Goal: Task Accomplishment & Management: Manage account settings

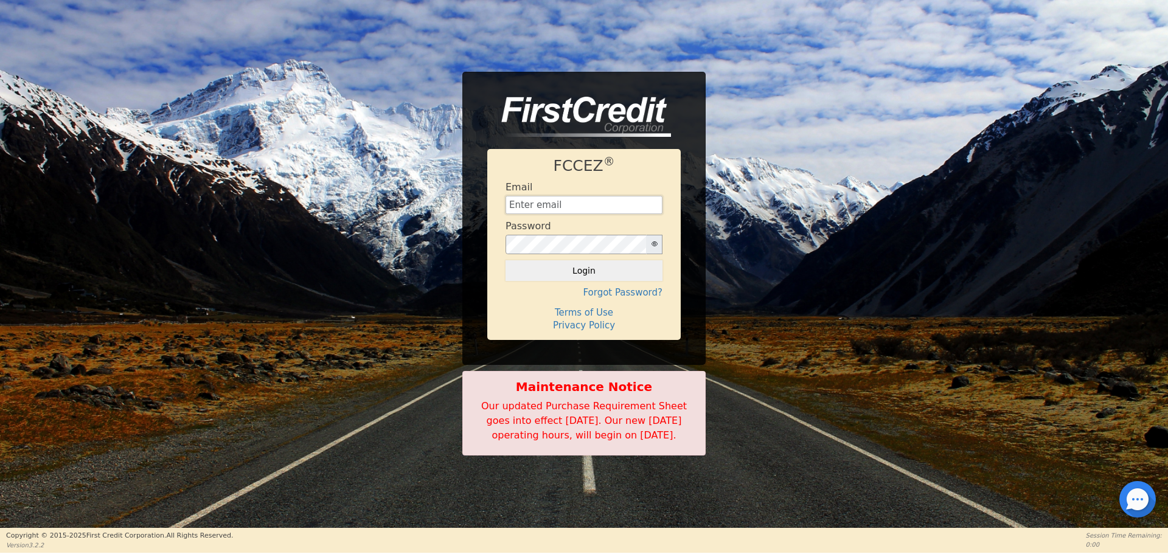
type input "[EMAIL_ADDRESS][DOMAIN_NAME]"
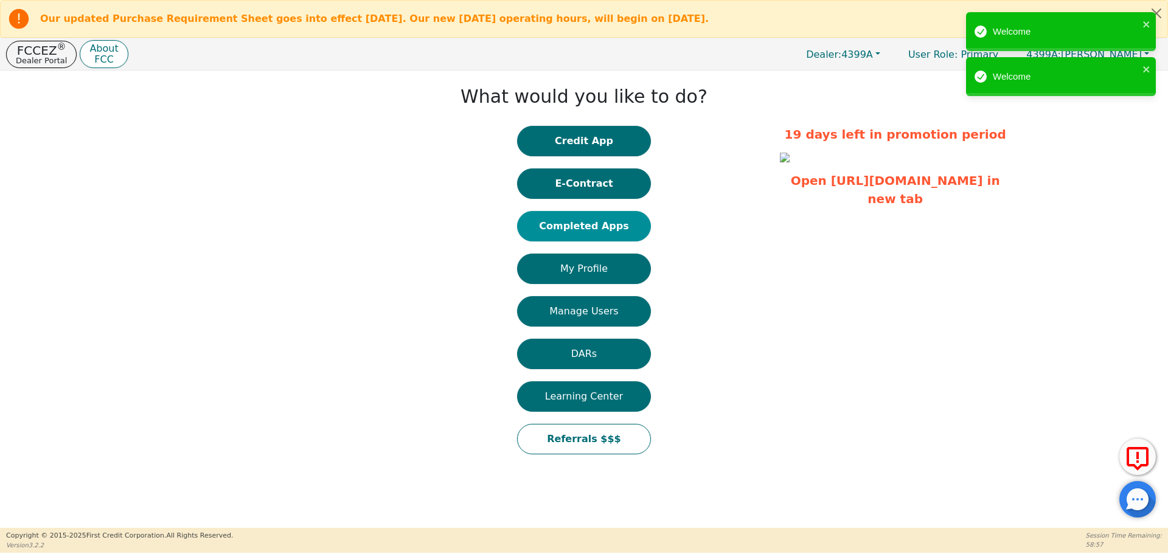
click at [592, 228] on button "Completed Apps" at bounding box center [584, 226] width 134 height 30
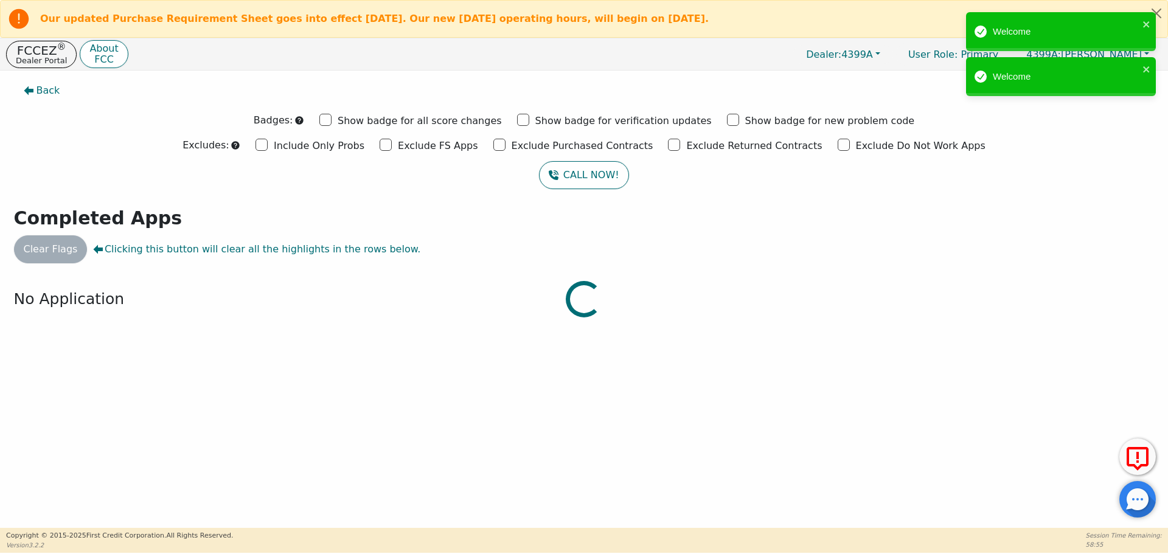
click at [405, 77] on div at bounding box center [584, 77] width 1150 height 0
click at [403, 77] on div at bounding box center [584, 77] width 1150 height 0
click at [505, 145] on input "Exclude Purchased Contracts" at bounding box center [499, 145] width 12 height 12
checkbox input "true"
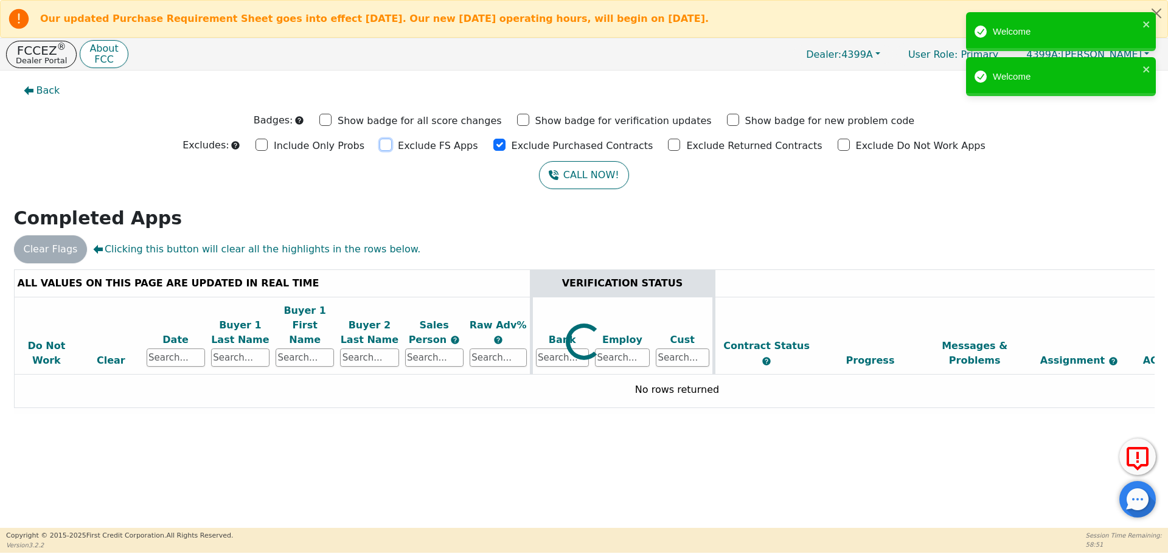
click at [392, 144] on input "Exclude FS Apps" at bounding box center [386, 145] width 12 height 12
checkbox input "true"
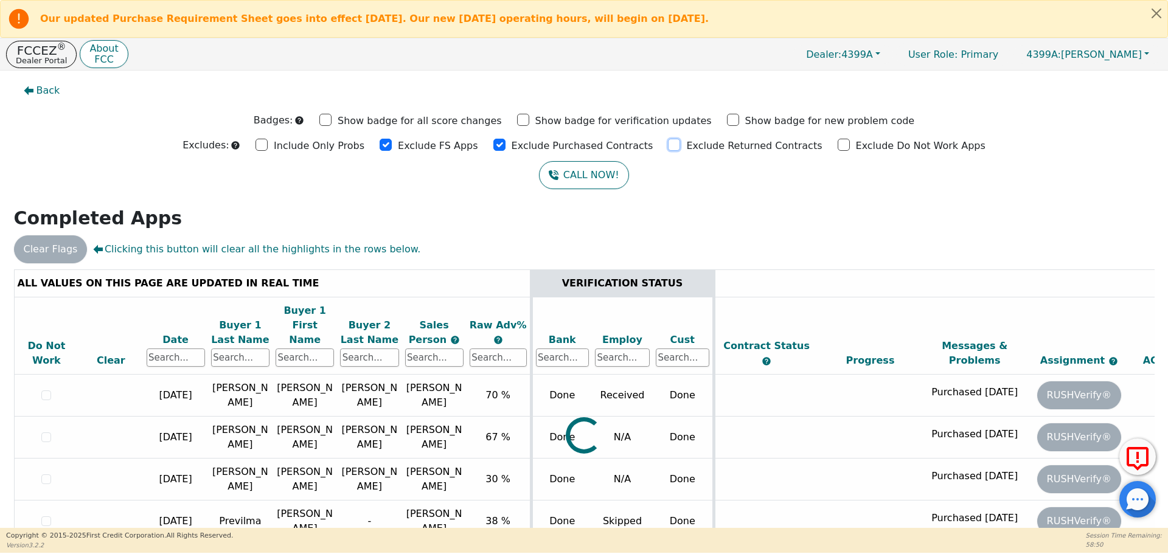
drag, startPoint x: 667, startPoint y: 143, endPoint x: 709, endPoint y: 145, distance: 42.0
click at [675, 143] on div "Exclude Returned Contracts" at bounding box center [745, 145] width 154 height 18
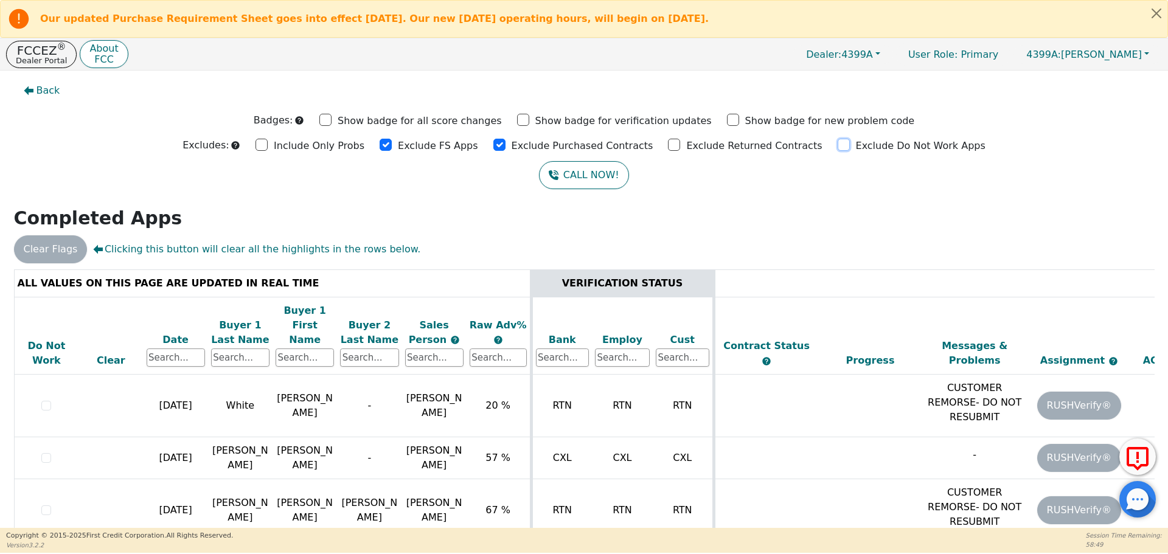
click at [838, 145] on input "Exclude Do Not Work Apps" at bounding box center [844, 145] width 12 height 12
checkbox input "true"
click at [668, 142] on input "Exclude Returned Contracts" at bounding box center [674, 145] width 12 height 12
checkbox input "true"
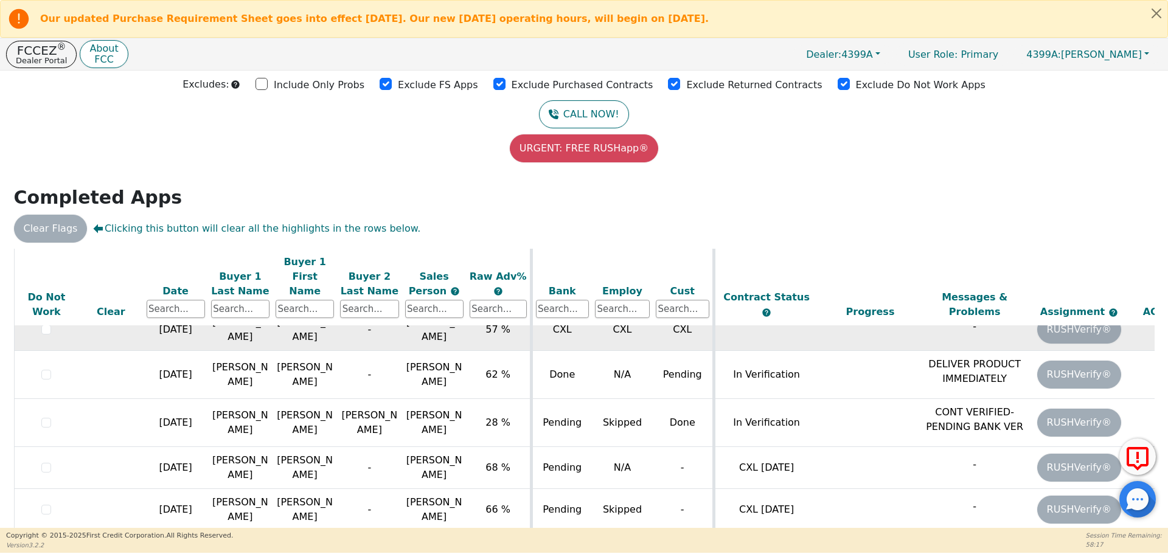
scroll to position [117, 0]
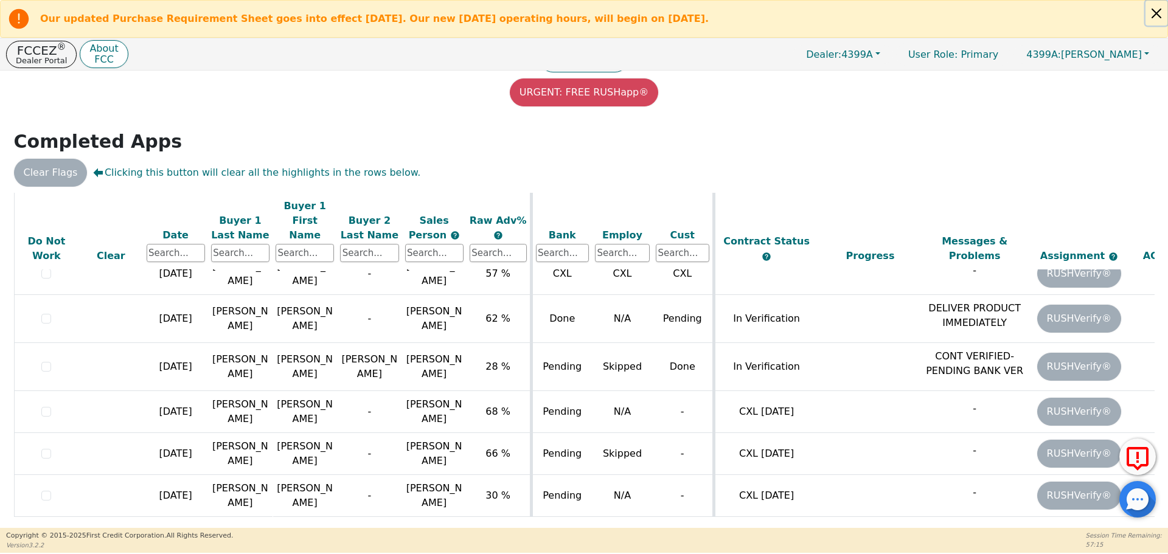
click at [1157, 15] on button "Close alert" at bounding box center [1156, 13] width 22 height 25
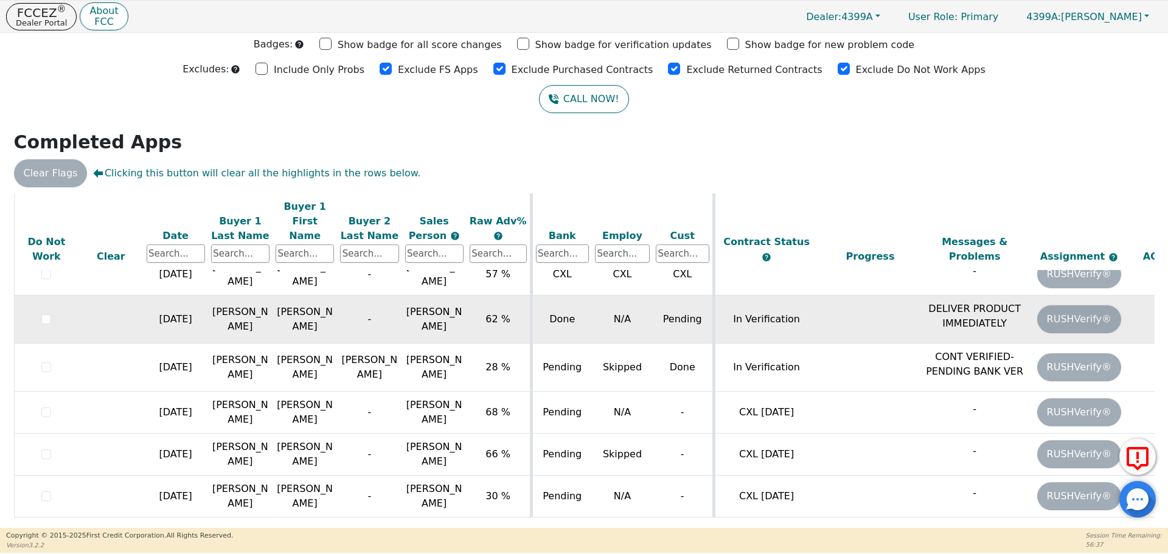
scroll to position [39, 0]
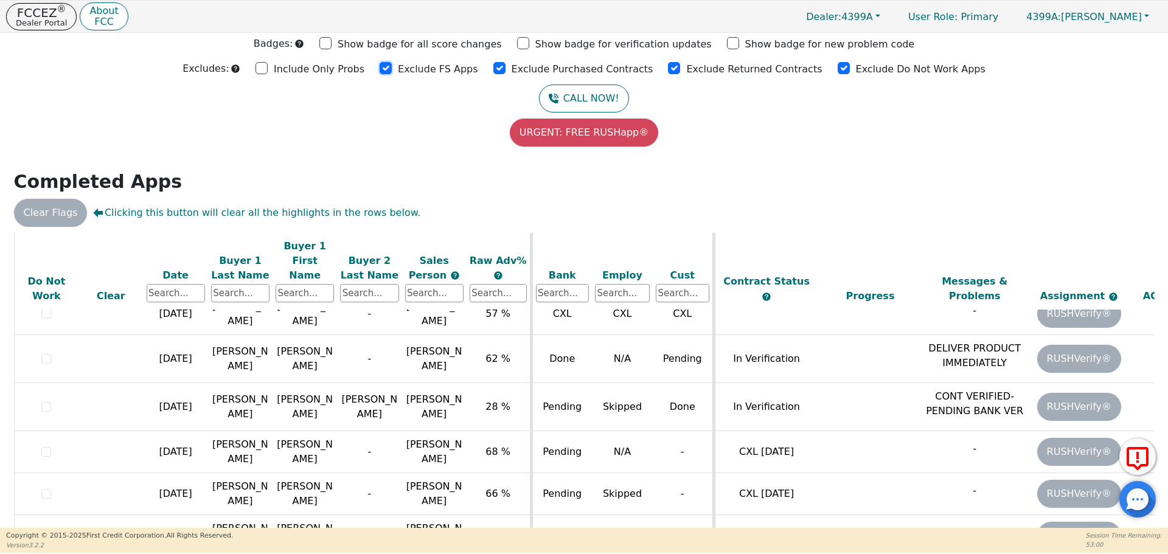
click at [392, 68] on input "Exclude FS Apps" at bounding box center [386, 68] width 12 height 12
checkbox input "true"
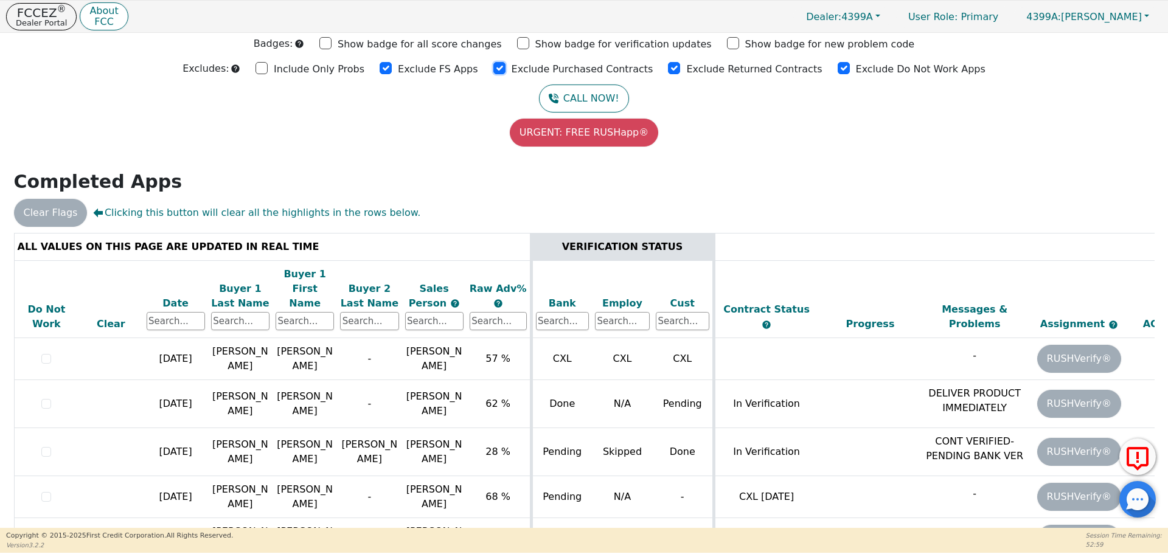
click at [501, 68] on input "Exclude Purchased Contracts" at bounding box center [499, 68] width 12 height 12
checkbox input "true"
click at [668, 67] on input "Exclude Returned Contracts" at bounding box center [674, 68] width 12 height 12
drag, startPoint x: 663, startPoint y: 67, endPoint x: 723, endPoint y: 71, distance: 60.3
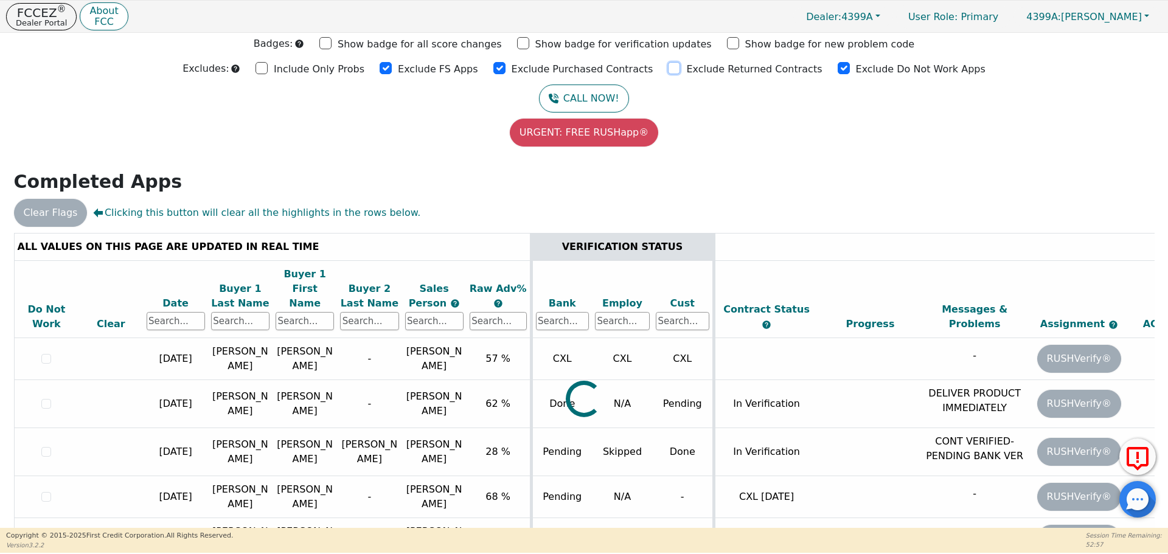
click at [676, 68] on div "Exclude Returned Contracts" at bounding box center [745, 68] width 154 height 18
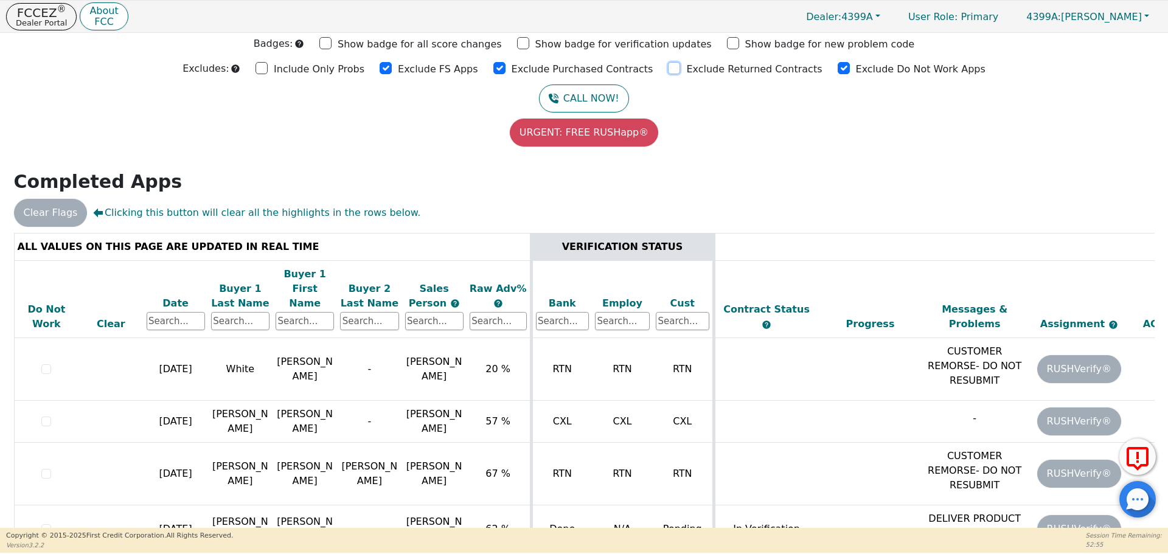
drag, startPoint x: 664, startPoint y: 68, endPoint x: 764, endPoint y: 75, distance: 100.0
click at [668, 68] on input "Exclude Returned Contracts" at bounding box center [674, 68] width 12 height 12
checkbox input "true"
click at [838, 69] on input "Exclude Do Not Work Apps" at bounding box center [844, 68] width 12 height 12
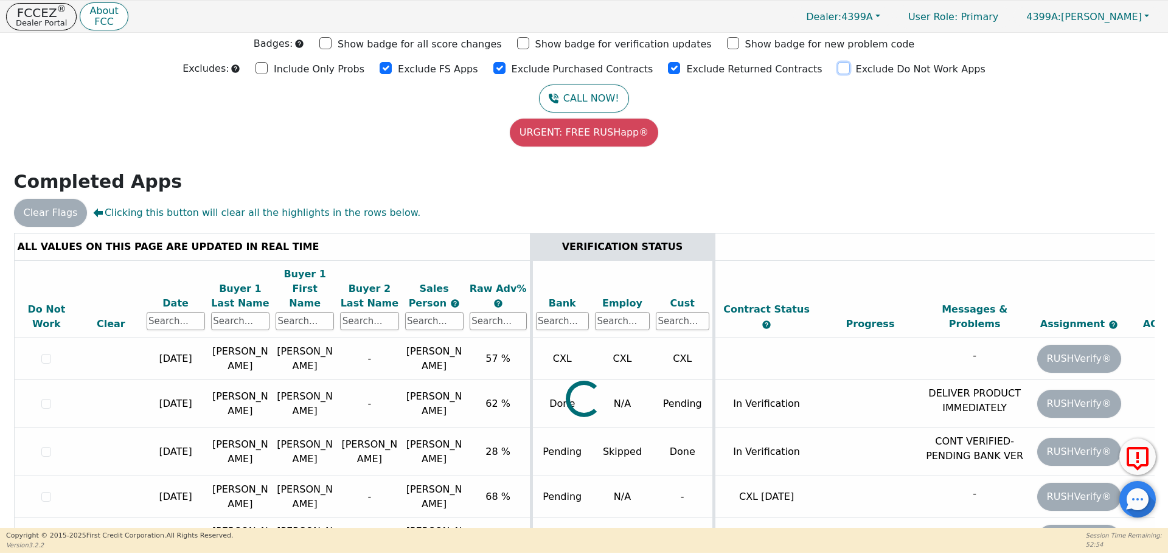
click at [838, 69] on input "Exclude Do Not Work Apps" at bounding box center [844, 68] width 12 height 12
checkbox input "true"
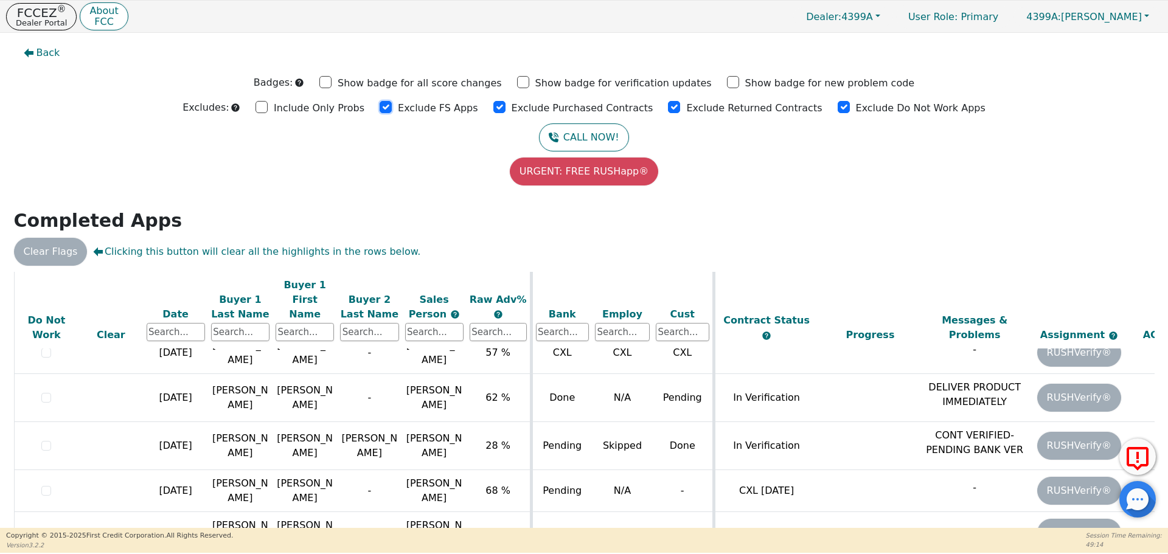
click at [392, 108] on input "Exclude FS Apps" at bounding box center [386, 107] width 12 height 12
checkbox input "true"
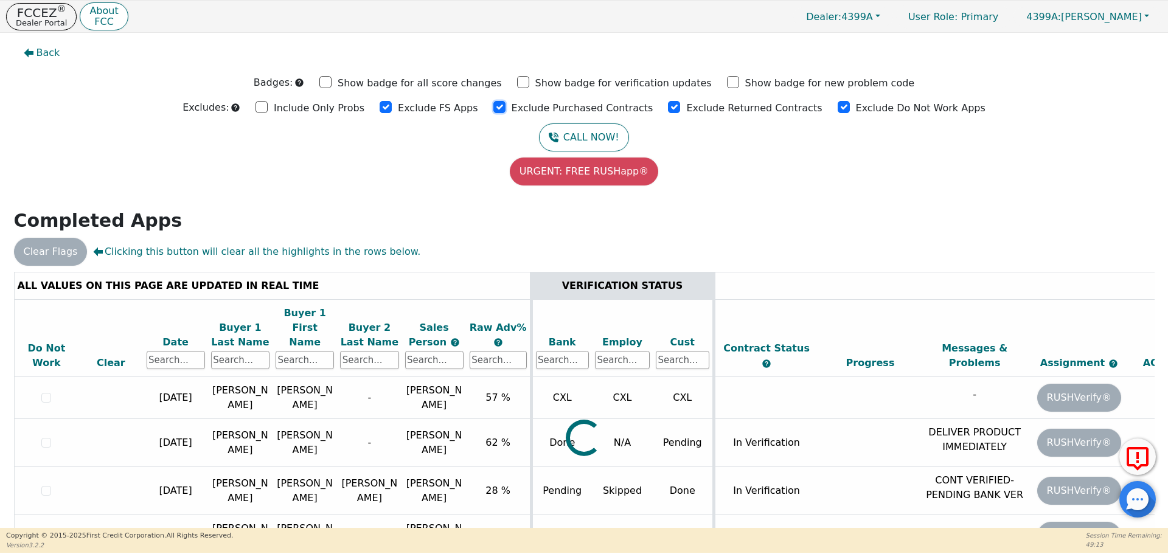
click at [504, 106] on input "Exclude Purchased Contracts" at bounding box center [499, 107] width 12 height 12
drag, startPoint x: 504, startPoint y: 106, endPoint x: 555, endPoint y: 106, distance: 51.7
click at [505, 106] on input "Exclude Purchased Contracts" at bounding box center [499, 107] width 12 height 12
checkbox input "true"
click at [668, 106] on input "Exclude Returned Contracts" at bounding box center [674, 107] width 12 height 12
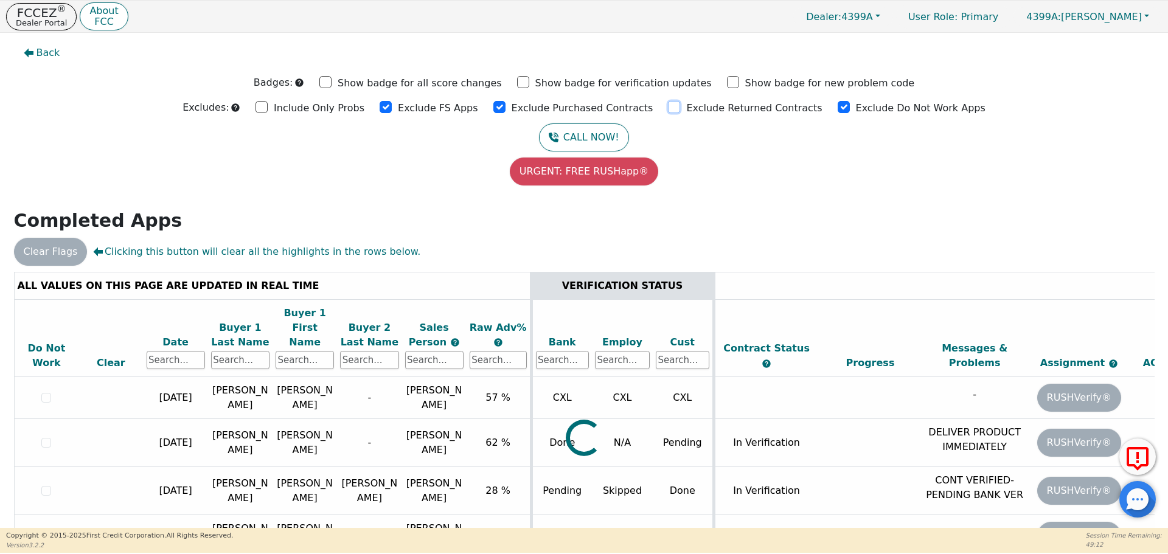
click at [668, 106] on input "Exclude Returned Contracts" at bounding box center [674, 107] width 12 height 12
checkbox input "true"
click at [838, 107] on input "Exclude Do Not Work Apps" at bounding box center [844, 107] width 12 height 12
checkbox input "true"
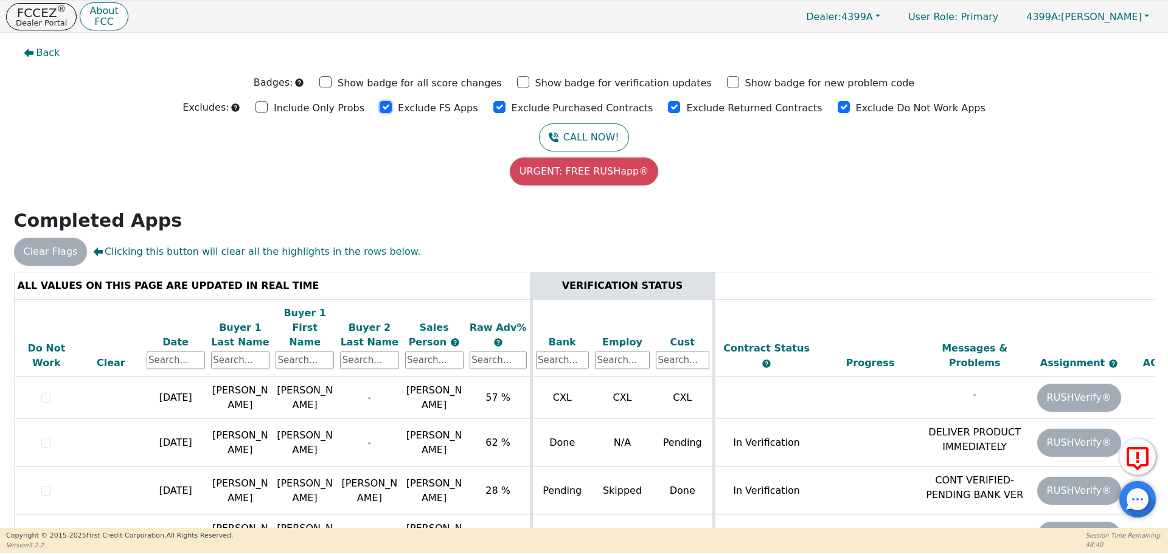
click at [392, 108] on input "Exclude FS Apps" at bounding box center [386, 107] width 12 height 12
checkbox input "true"
click at [505, 109] on input "Exclude Purchased Contracts" at bounding box center [499, 107] width 12 height 12
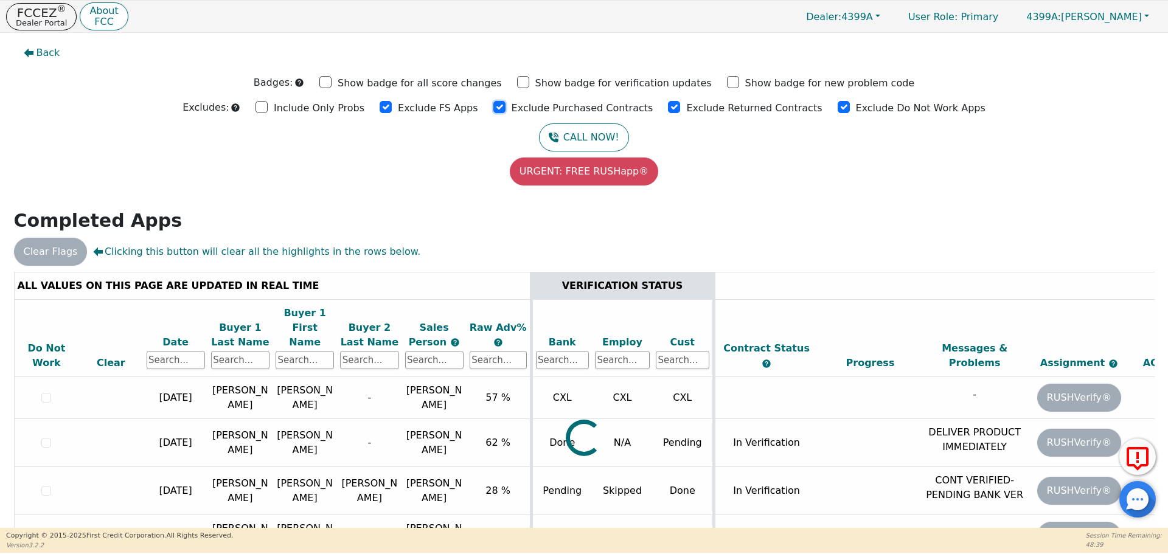
checkbox input "true"
click at [668, 107] on input "Exclude Returned Contracts" at bounding box center [674, 107] width 12 height 12
checkbox input "true"
click at [838, 106] on input "Exclude Do Not Work Apps" at bounding box center [844, 107] width 12 height 12
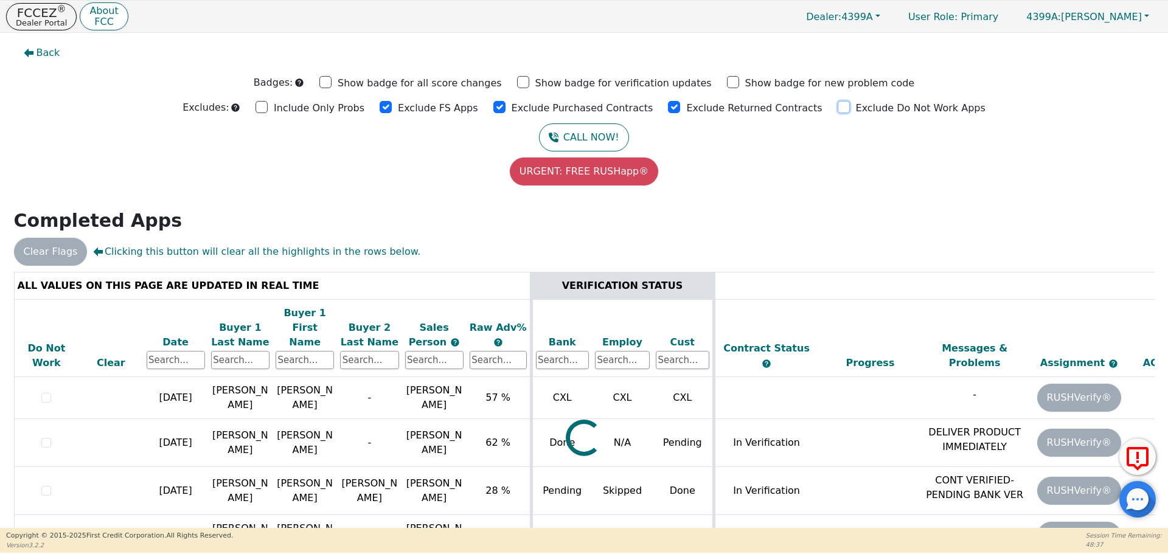
click at [838, 106] on input "Exclude Do Not Work Apps" at bounding box center [844, 107] width 12 height 12
checkbox input "true"
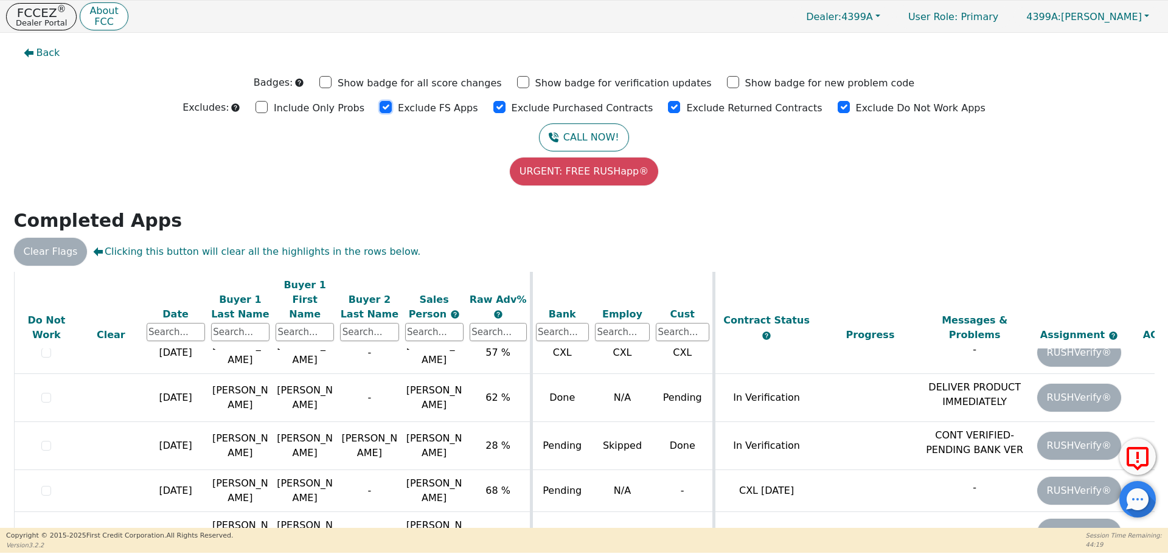
click at [392, 108] on input "Exclude FS Apps" at bounding box center [386, 107] width 12 height 12
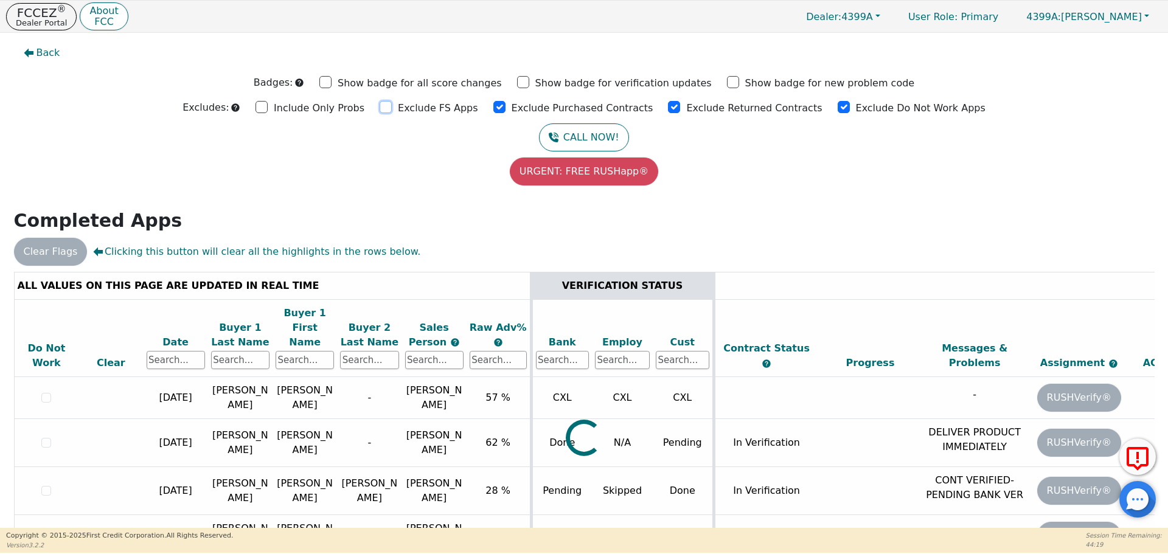
click at [392, 108] on input "Exclude FS Apps" at bounding box center [386, 107] width 12 height 12
checkbox input "true"
click at [505, 107] on input "Exclude Purchased Contracts" at bounding box center [499, 107] width 12 height 12
checkbox input "true"
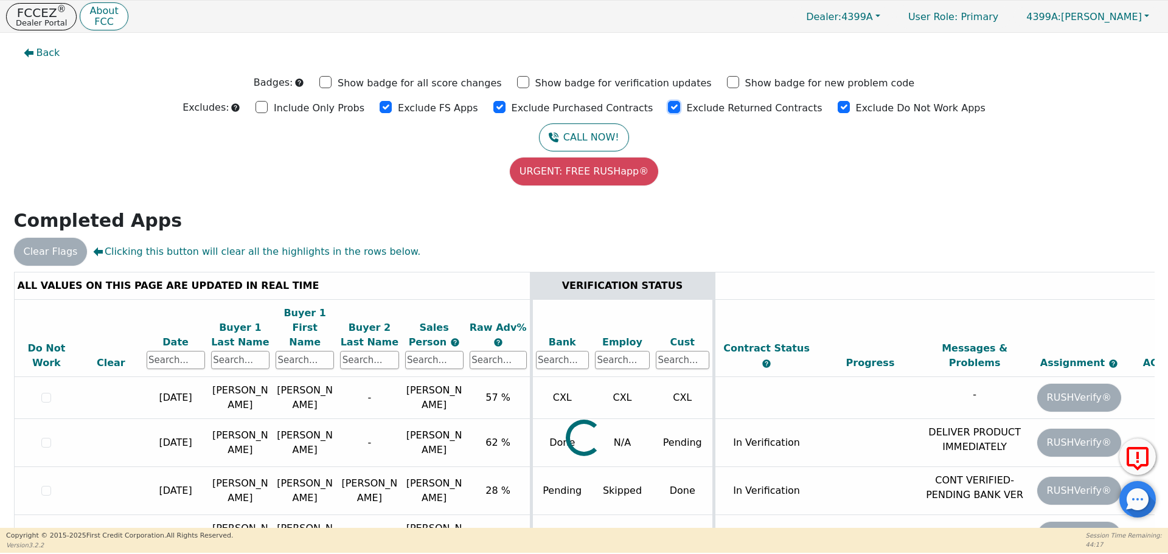
click at [668, 106] on input "Exclude Returned Contracts" at bounding box center [674, 107] width 12 height 12
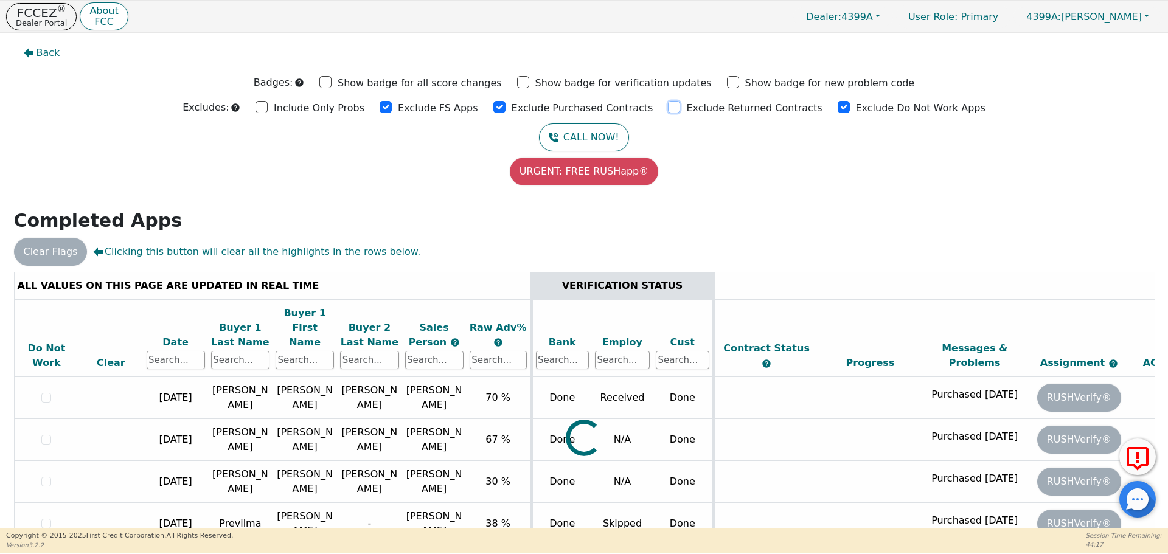
click at [668, 106] on input "Exclude Returned Contracts" at bounding box center [674, 107] width 12 height 12
checkbox input "true"
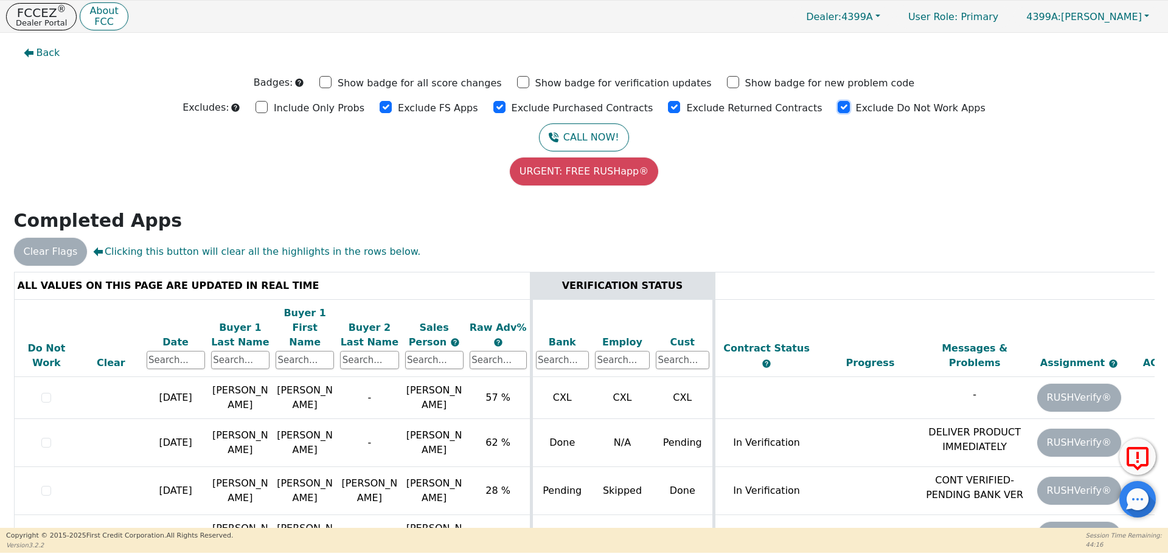
click at [838, 106] on input "Exclude Do Not Work Apps" at bounding box center [844, 107] width 12 height 12
checkbox input "true"
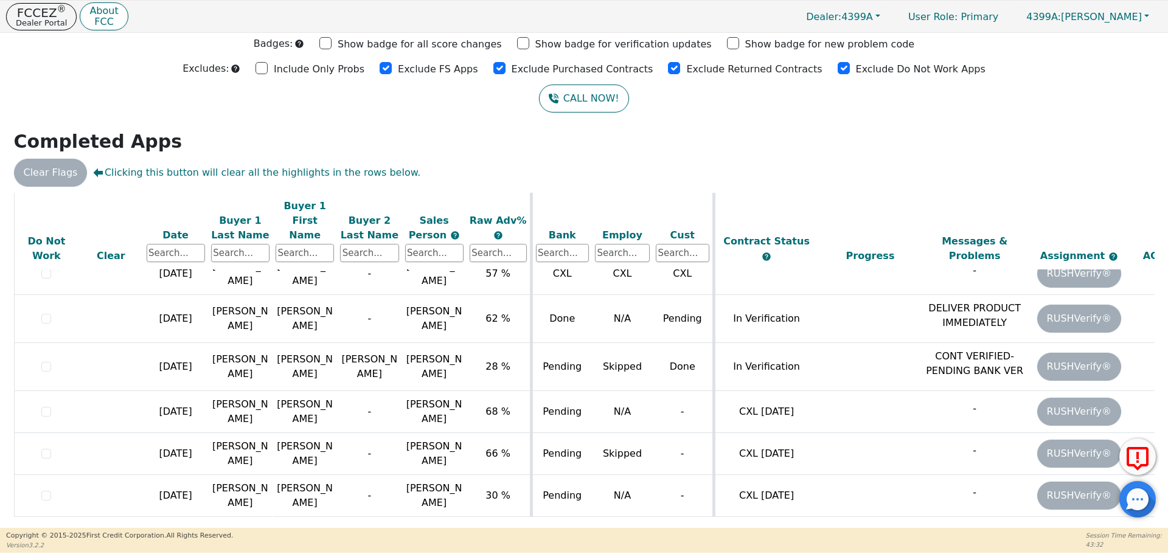
scroll to position [39, 0]
click at [392, 69] on input "Exclude FS Apps" at bounding box center [386, 68] width 12 height 12
checkbox input "true"
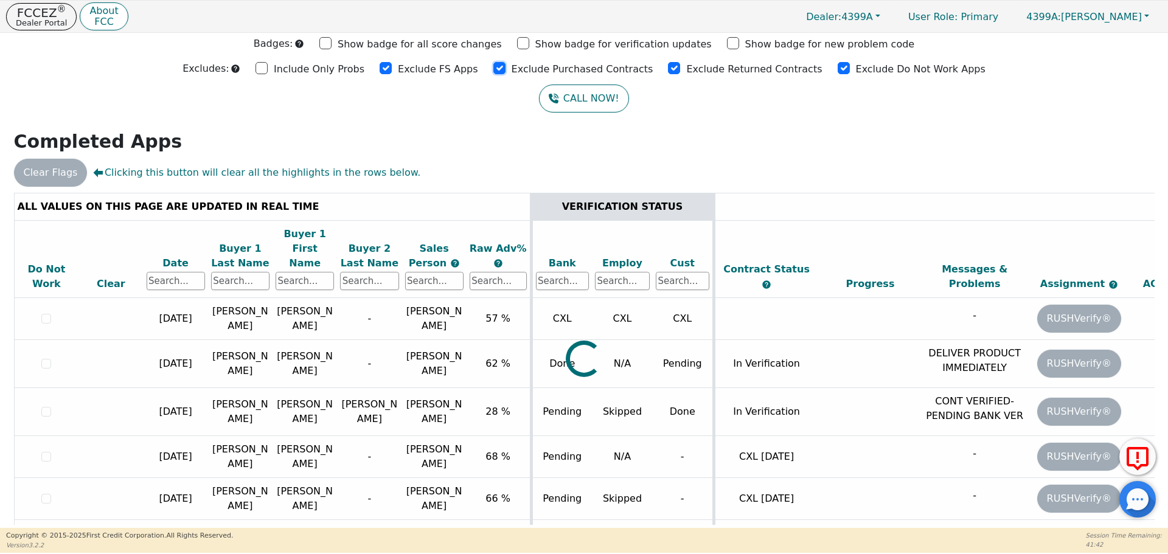
click at [505, 68] on input "Exclude Purchased Contracts" at bounding box center [499, 68] width 12 height 12
drag, startPoint x: 507, startPoint y: 68, endPoint x: 557, endPoint y: 67, distance: 49.9
click at [505, 68] on input "Exclude Purchased Contracts" at bounding box center [499, 68] width 12 height 12
checkbox input "true"
click at [668, 68] on input "Exclude Returned Contracts" at bounding box center [674, 68] width 12 height 12
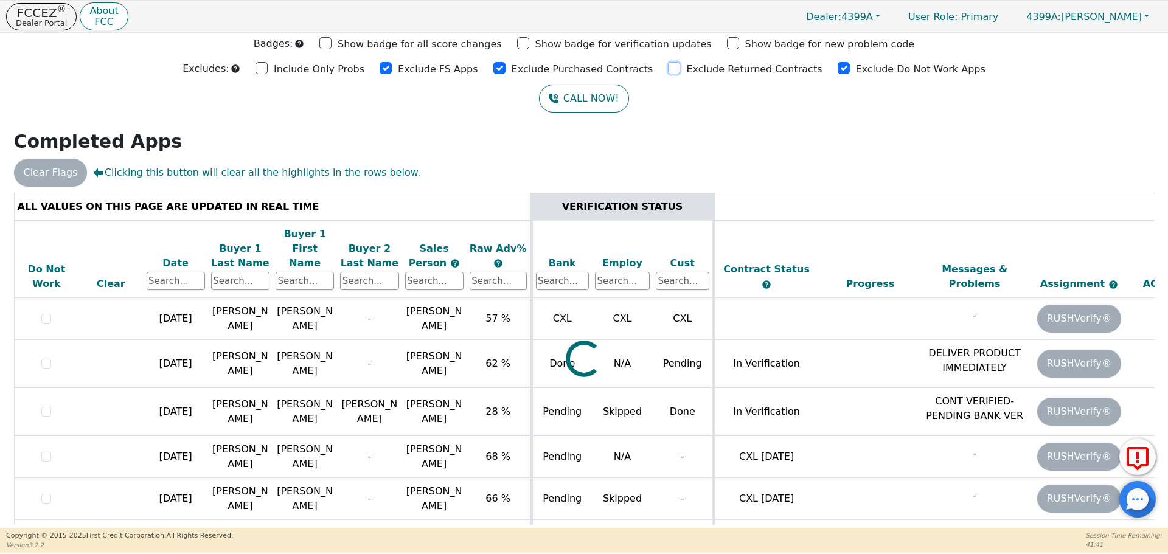
drag, startPoint x: 664, startPoint y: 68, endPoint x: 744, endPoint y: 75, distance: 80.6
click at [672, 68] on input "Exclude Returned Contracts" at bounding box center [674, 68] width 12 height 12
checkbox input "true"
click at [838, 68] on input "Exclude Do Not Work Apps" at bounding box center [844, 68] width 12 height 12
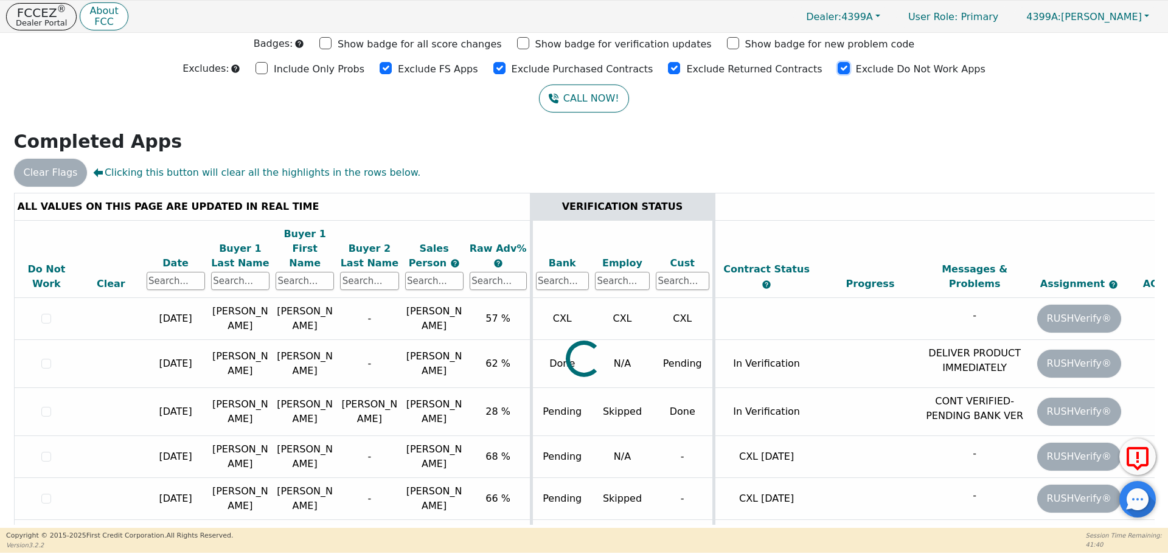
checkbox input "true"
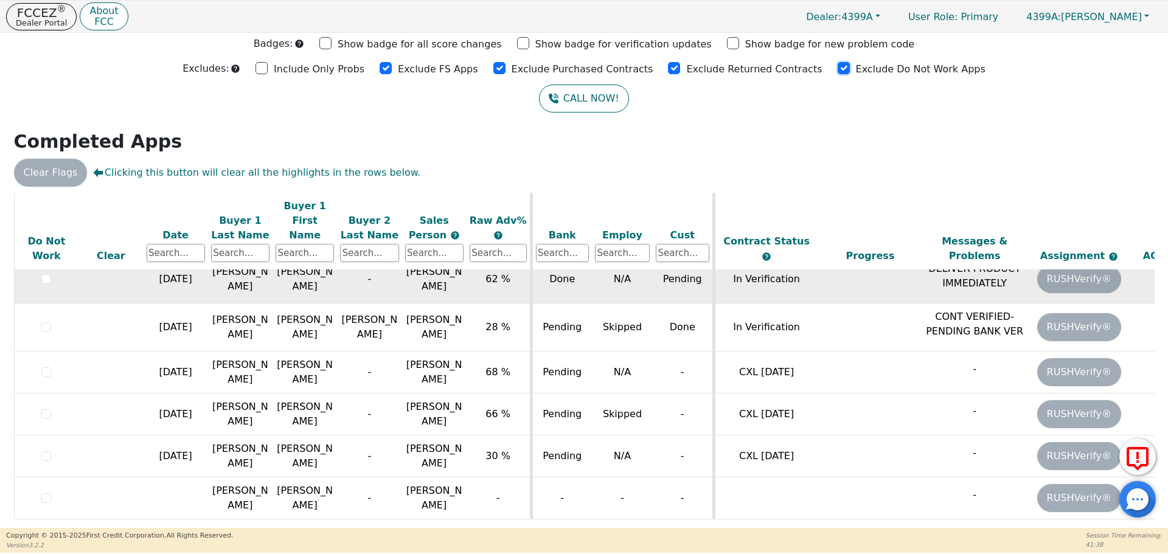
scroll to position [87, 0]
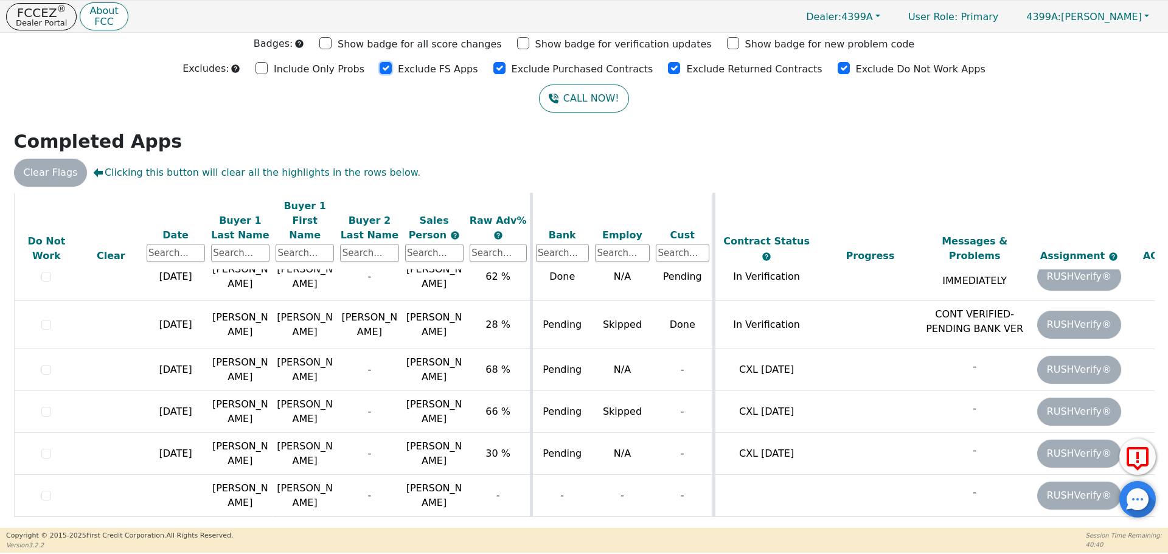
click at [392, 69] on input "Exclude FS Apps" at bounding box center [386, 68] width 12 height 12
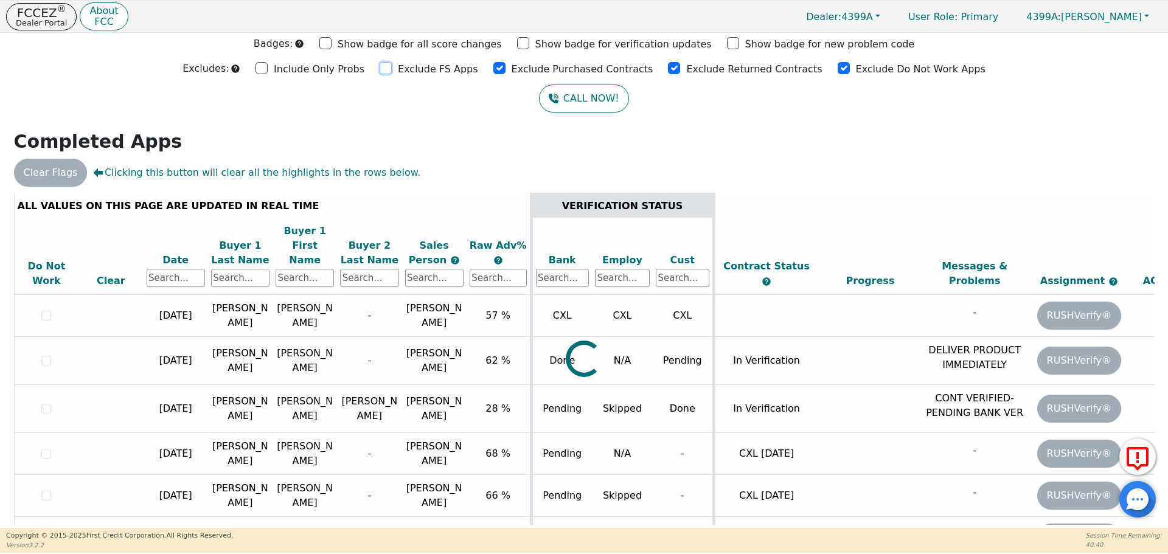
click at [392, 69] on input "Exclude FS Apps" at bounding box center [386, 68] width 12 height 12
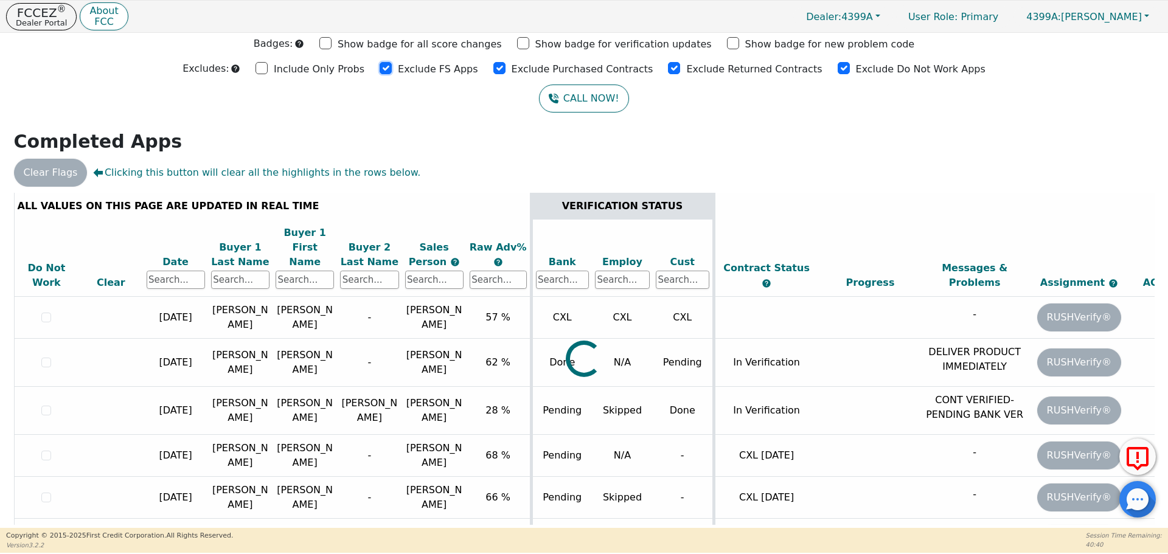
checkbox input "true"
click at [505, 66] on input "Exclude Purchased Contracts" at bounding box center [499, 68] width 12 height 12
checkbox input "true"
click at [668, 70] on input "Exclude Returned Contracts" at bounding box center [674, 68] width 12 height 12
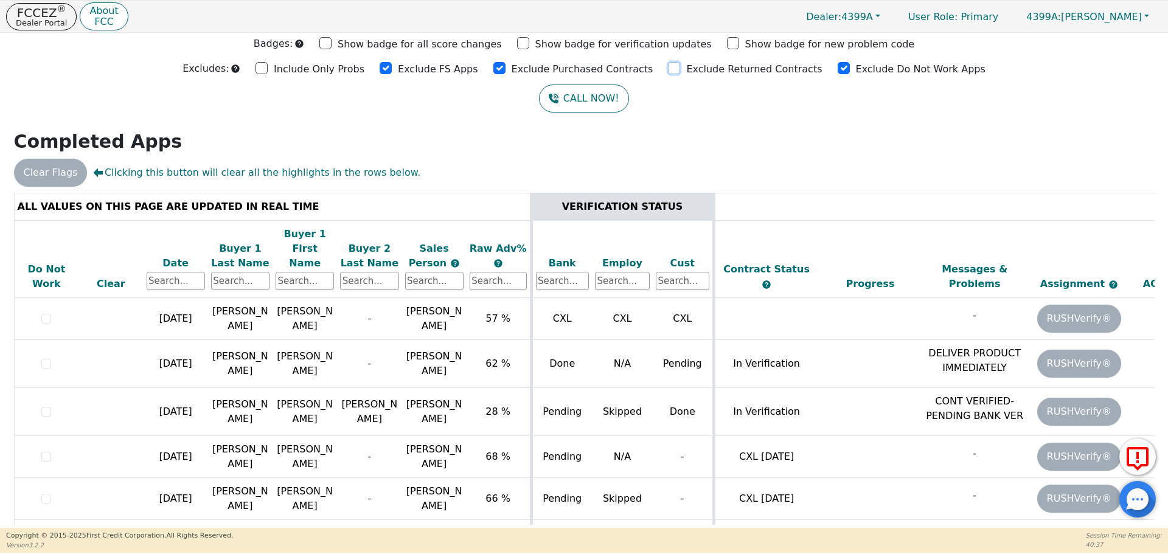
click at [668, 70] on input "Exclude Returned Contracts" at bounding box center [674, 68] width 12 height 12
checkbox input "true"
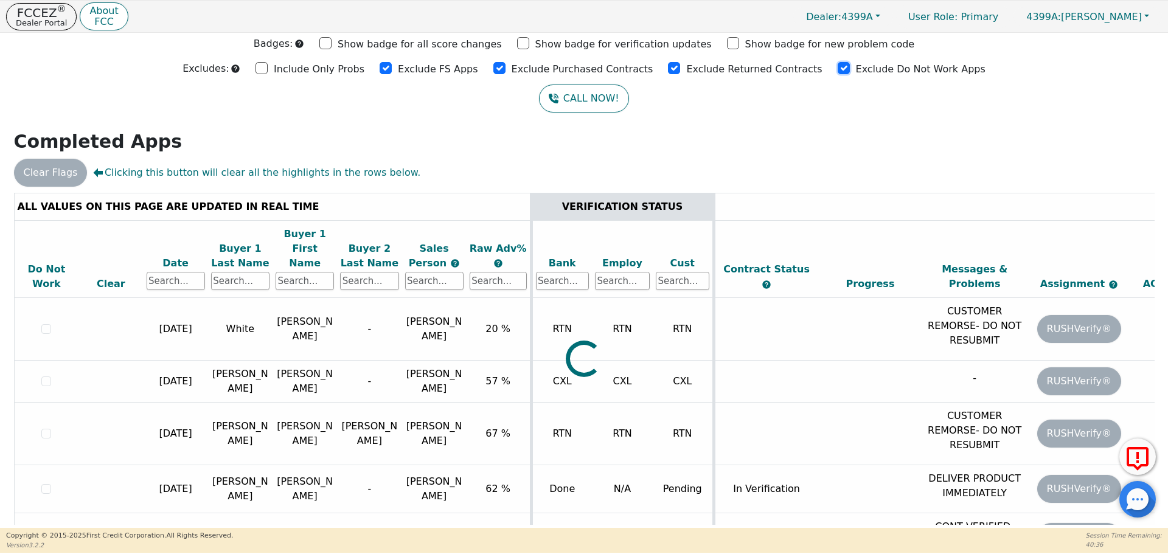
click at [838, 69] on input "Exclude Do Not Work Apps" at bounding box center [844, 68] width 12 height 12
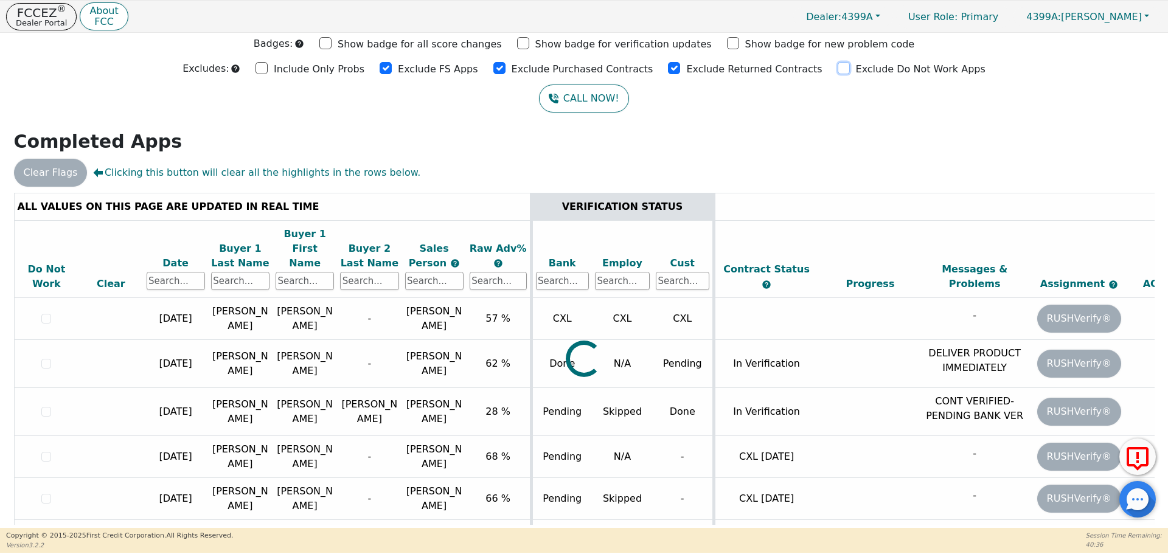
click at [838, 69] on input "Exclude Do Not Work Apps" at bounding box center [844, 68] width 12 height 12
checkbox input "true"
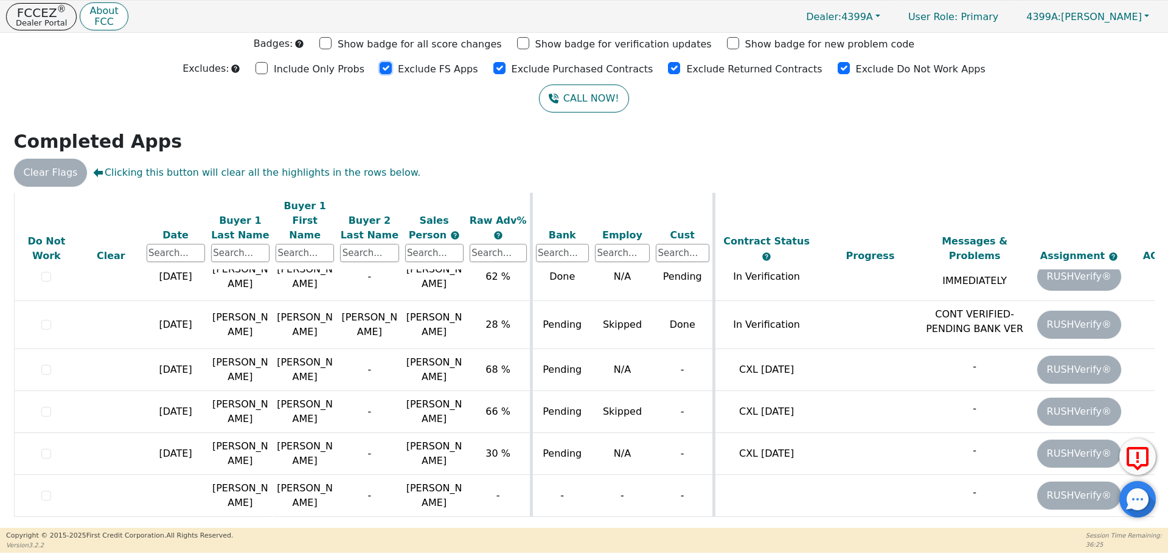
click at [392, 71] on input "Exclude FS Apps" at bounding box center [386, 68] width 12 height 12
checkbox input "true"
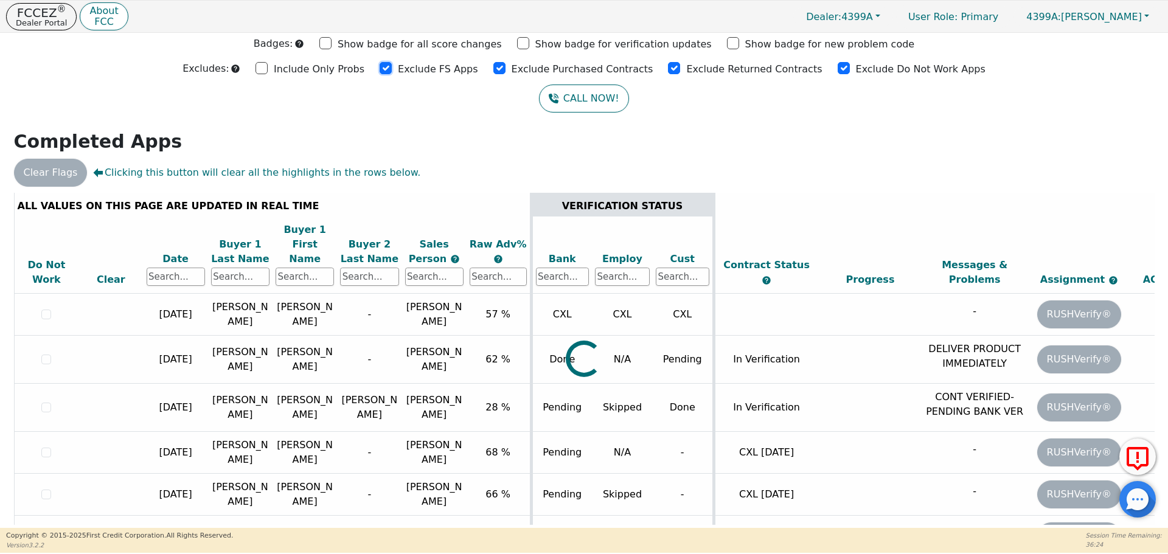
scroll to position [0, 0]
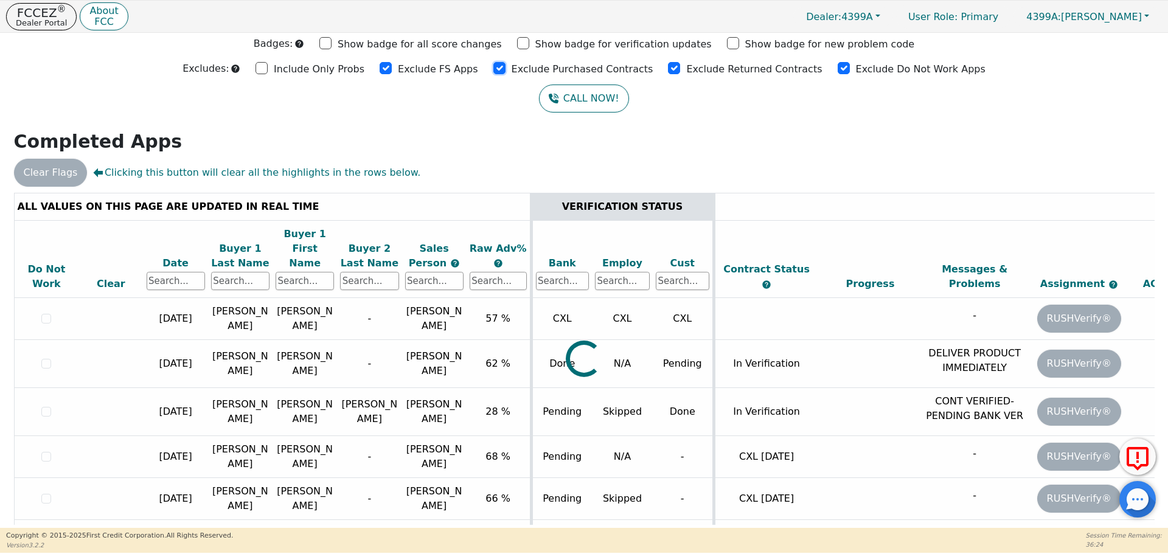
click at [505, 70] on input "Exclude Purchased Contracts" at bounding box center [499, 68] width 12 height 12
drag, startPoint x: 505, startPoint y: 70, endPoint x: 558, endPoint y: 69, distance: 52.9
click at [505, 70] on input "Exclude Purchased Contracts" at bounding box center [499, 68] width 12 height 12
checkbox input "true"
click at [668, 69] on input "Exclude Returned Contracts" at bounding box center [674, 68] width 12 height 12
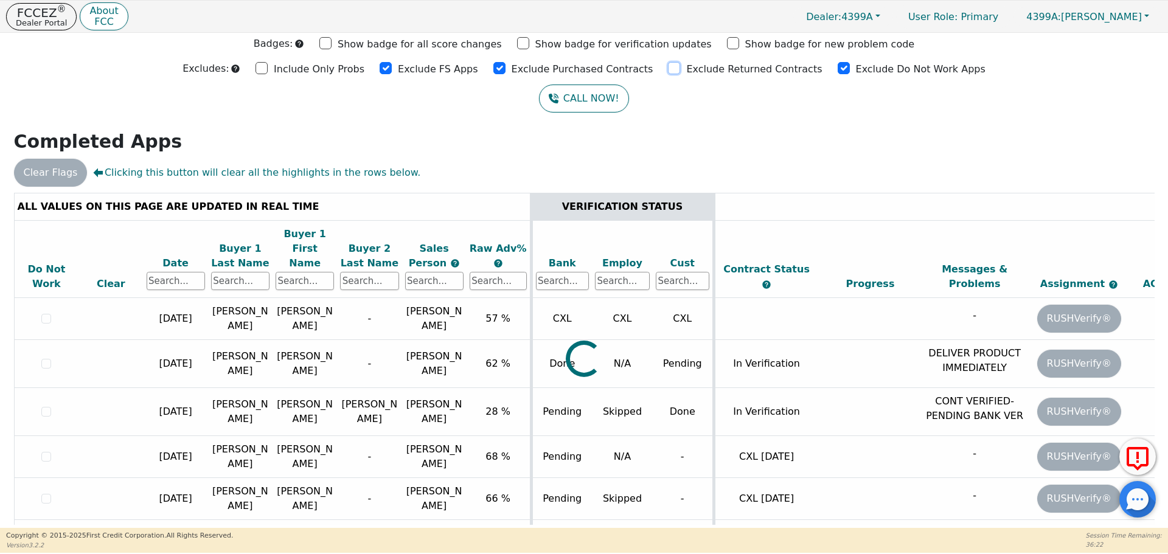
drag, startPoint x: 665, startPoint y: 69, endPoint x: 756, endPoint y: 68, distance: 90.6
click at [668, 69] on input "Exclude Returned Contracts" at bounding box center [674, 68] width 12 height 12
checkbox input "true"
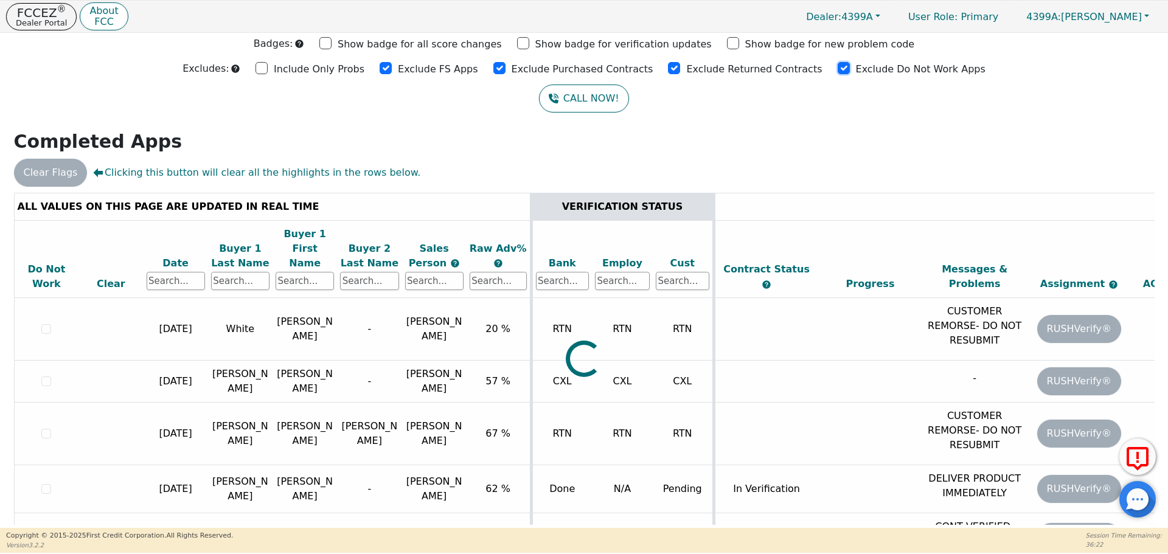
click at [838, 69] on input "Exclude Do Not Work Apps" at bounding box center [844, 68] width 12 height 12
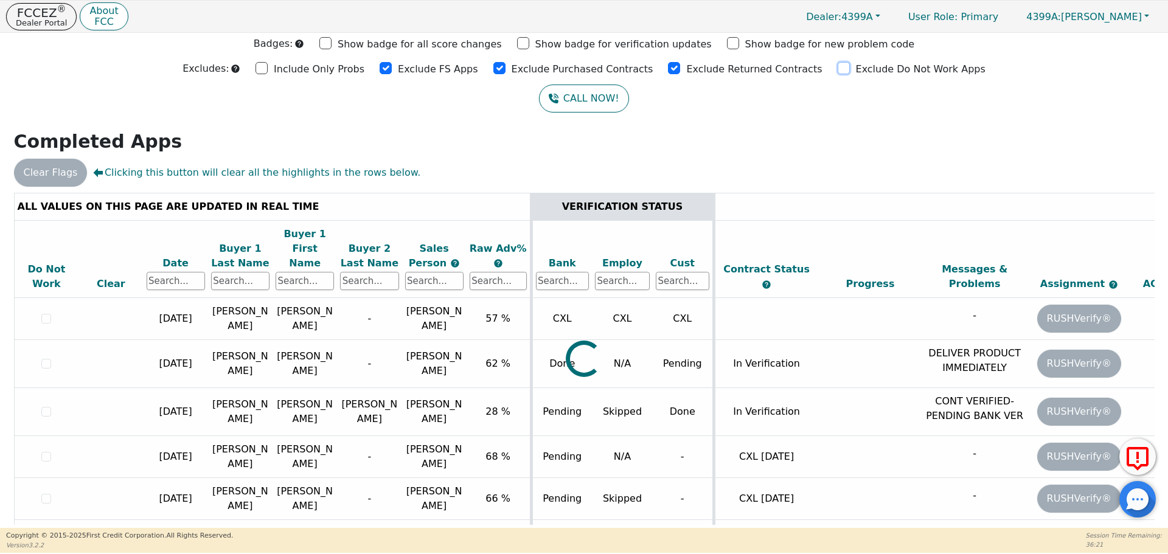
click at [838, 69] on input "Exclude Do Not Work Apps" at bounding box center [844, 68] width 12 height 12
checkbox input "true"
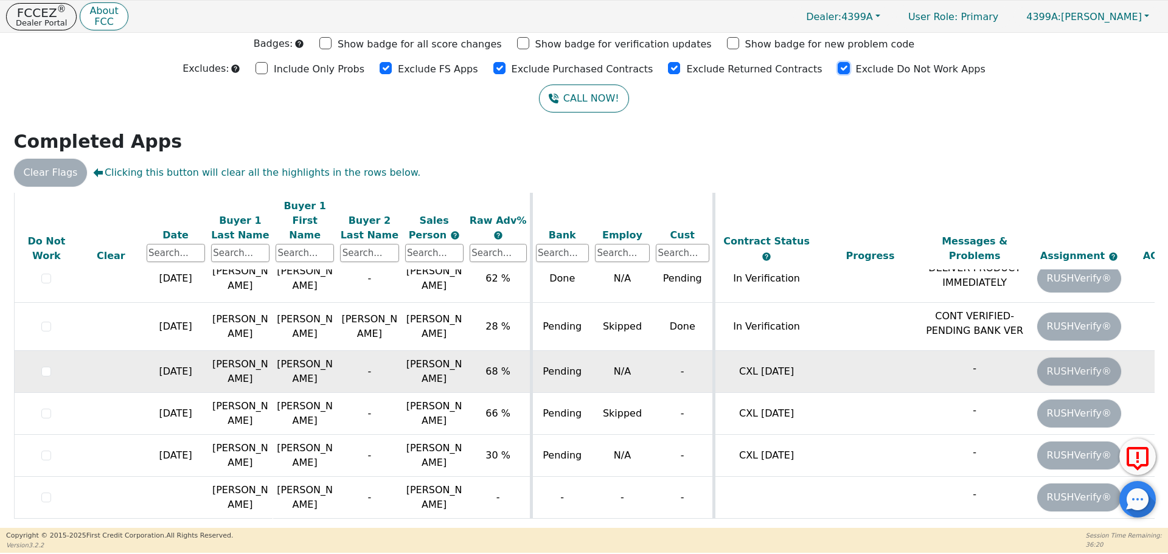
scroll to position [87, 0]
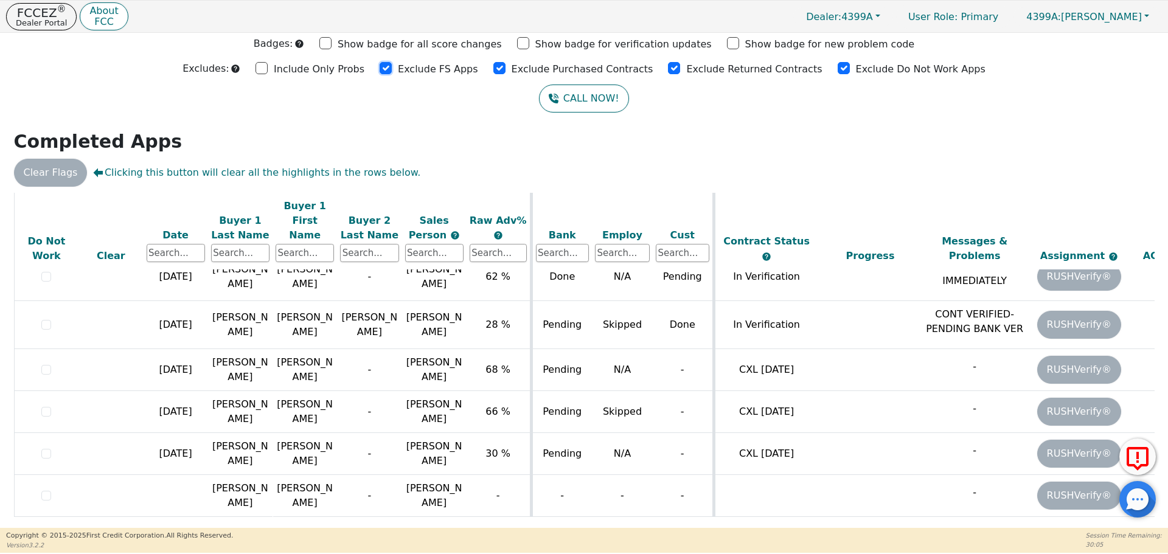
click at [392, 71] on input "Exclude FS Apps" at bounding box center [386, 68] width 12 height 12
checkbox input "true"
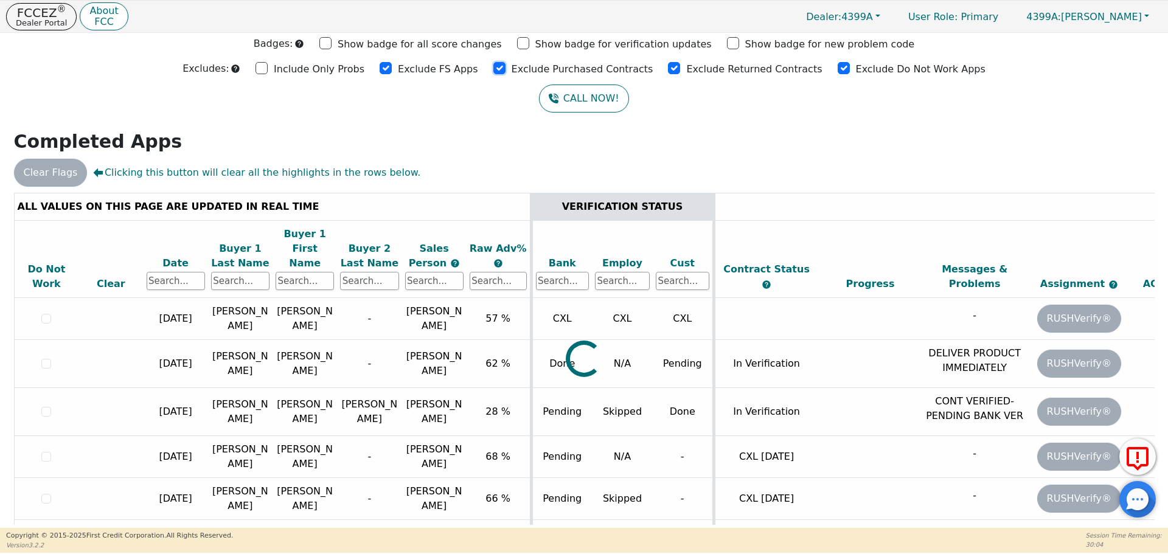
click at [505, 69] on input "Exclude Purchased Contracts" at bounding box center [499, 68] width 12 height 12
checkbox input "true"
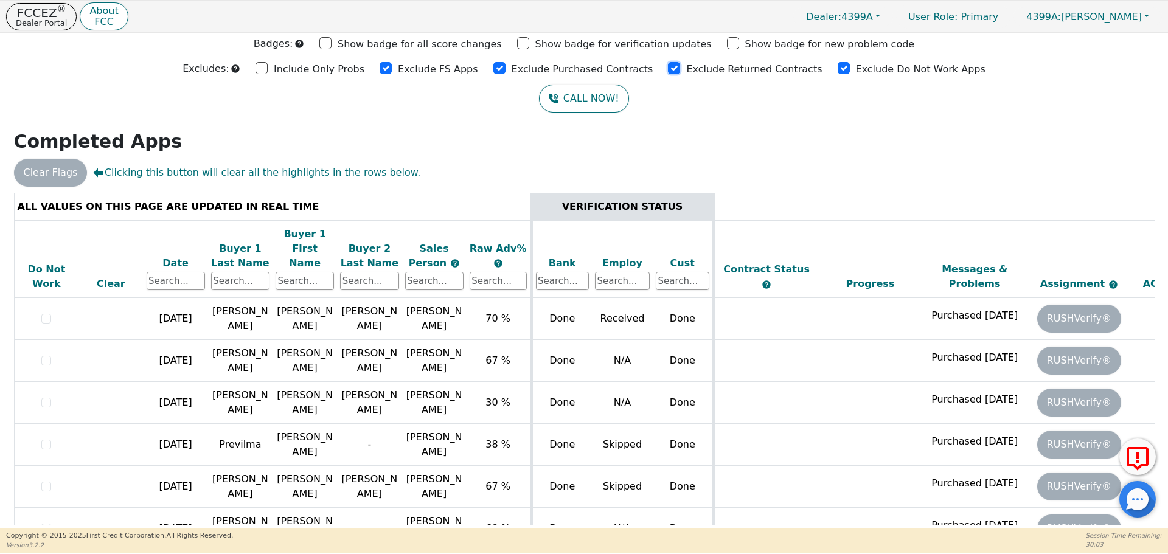
click at [668, 71] on input "Exclude Returned Contracts" at bounding box center [674, 68] width 12 height 12
drag, startPoint x: 662, startPoint y: 71, endPoint x: 807, endPoint y: 88, distance: 145.8
click at [668, 71] on input "Exclude Returned Contracts" at bounding box center [674, 68] width 12 height 12
checkbox input "true"
click at [838, 69] on input "Exclude Do Not Work Apps" at bounding box center [844, 68] width 12 height 12
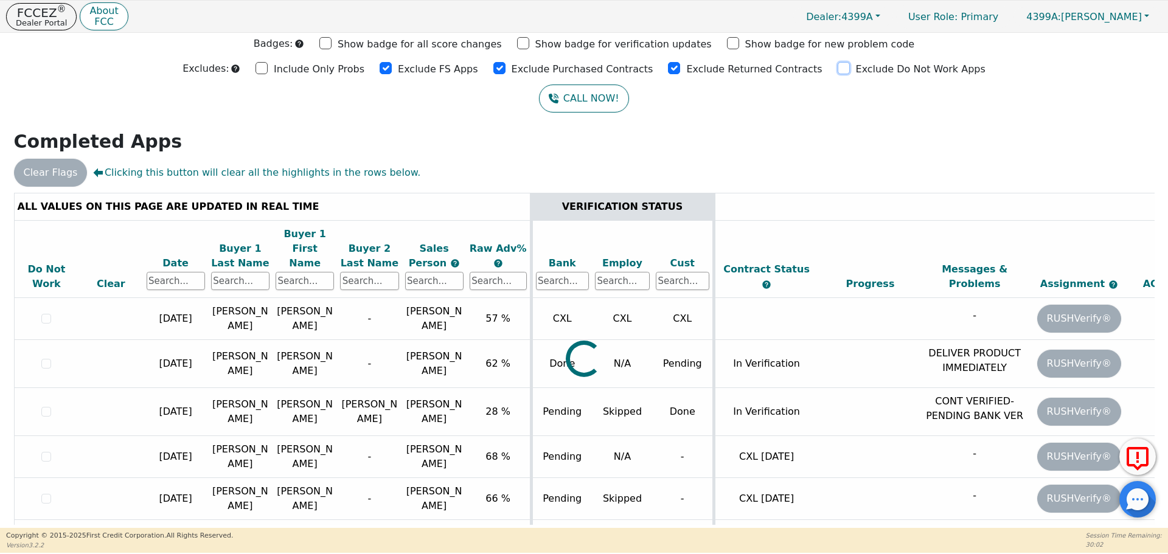
click at [838, 69] on input "Exclude Do Not Work Apps" at bounding box center [844, 68] width 12 height 12
checkbox input "true"
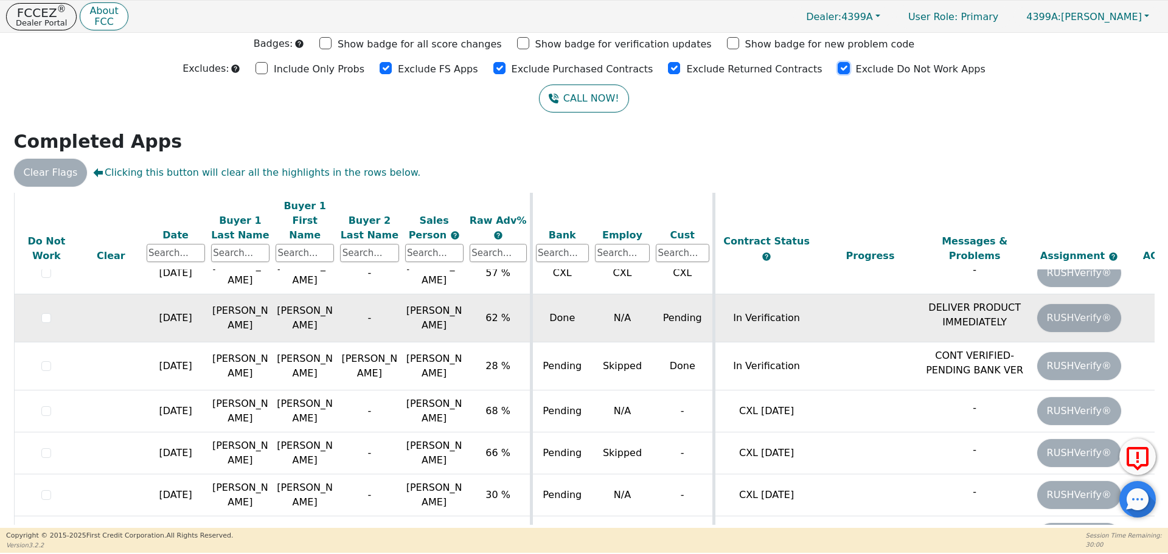
scroll to position [87, 0]
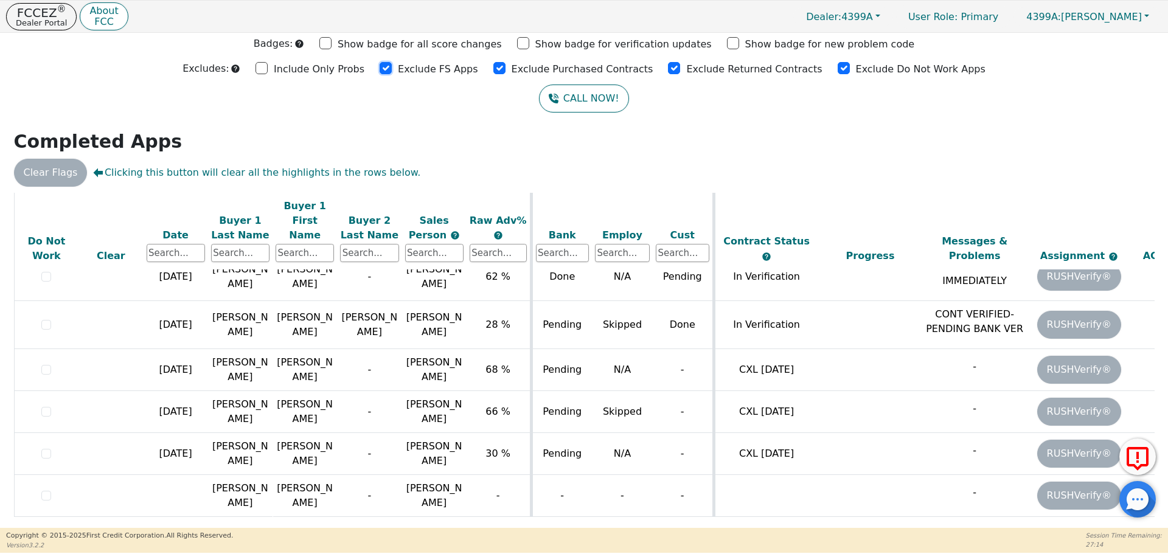
click at [392, 69] on input "Exclude FS Apps" at bounding box center [386, 68] width 12 height 12
checkbox input "true"
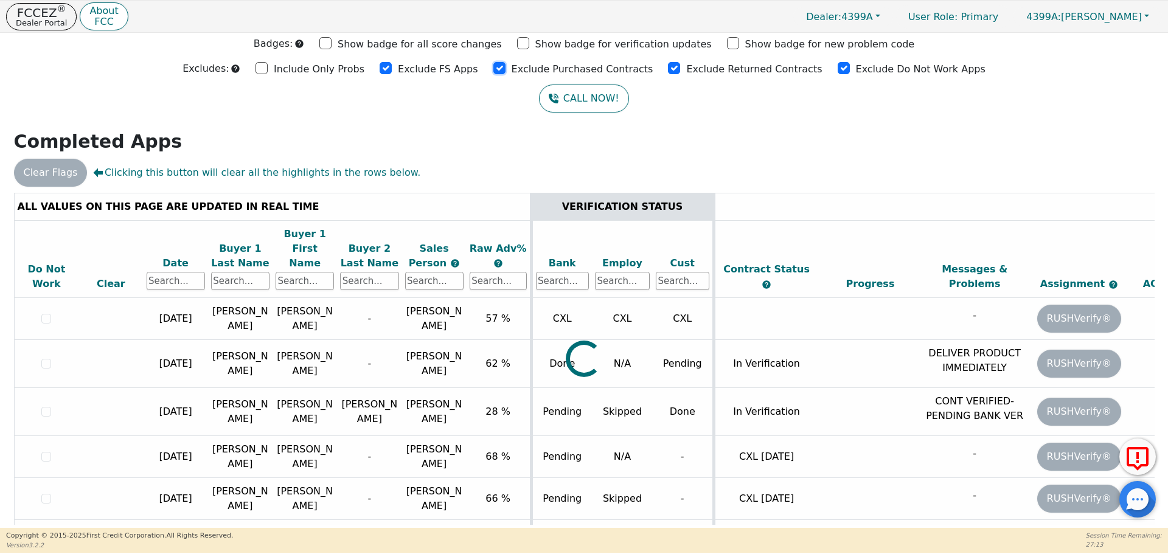
click at [503, 70] on input "Exclude Purchased Contracts" at bounding box center [499, 68] width 12 height 12
checkbox input "true"
click at [668, 68] on input "Exclude Returned Contracts" at bounding box center [674, 68] width 12 height 12
drag, startPoint x: 664, startPoint y: 68, endPoint x: 729, endPoint y: 68, distance: 65.1
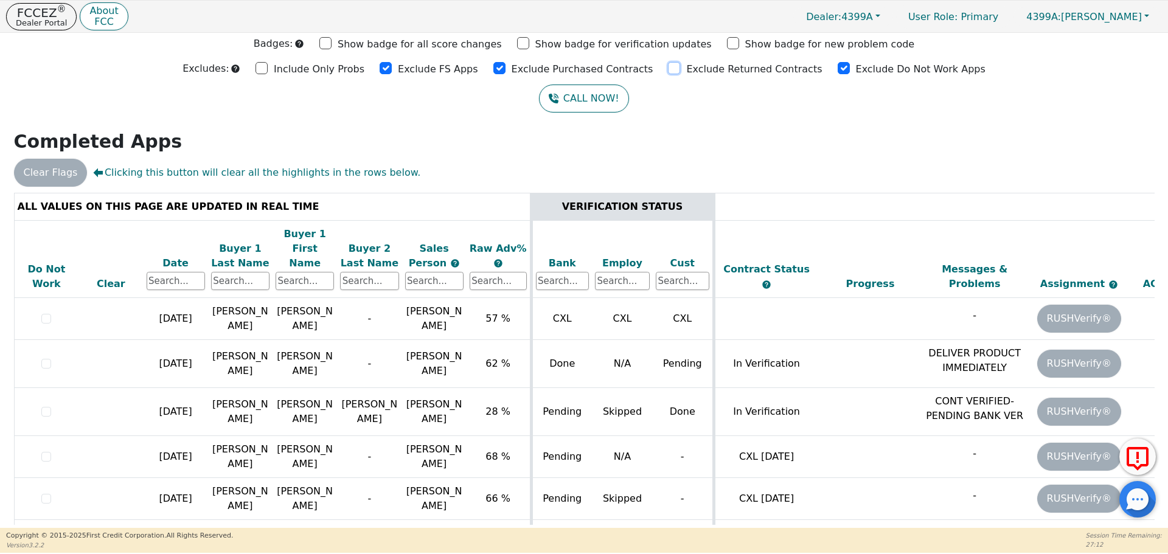
click at [678, 68] on div "Exclude Returned Contracts" at bounding box center [745, 68] width 154 height 18
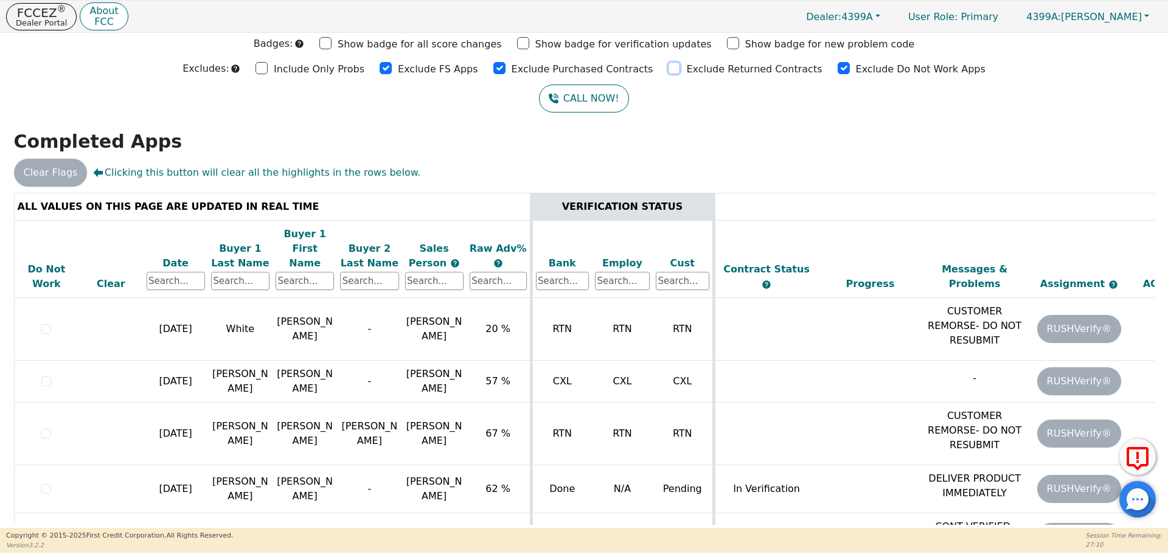
click at [668, 71] on input "Exclude Returned Contracts" at bounding box center [674, 68] width 12 height 12
checkbox input "true"
click at [838, 67] on input "Exclude Do Not Work Apps" at bounding box center [844, 68] width 12 height 12
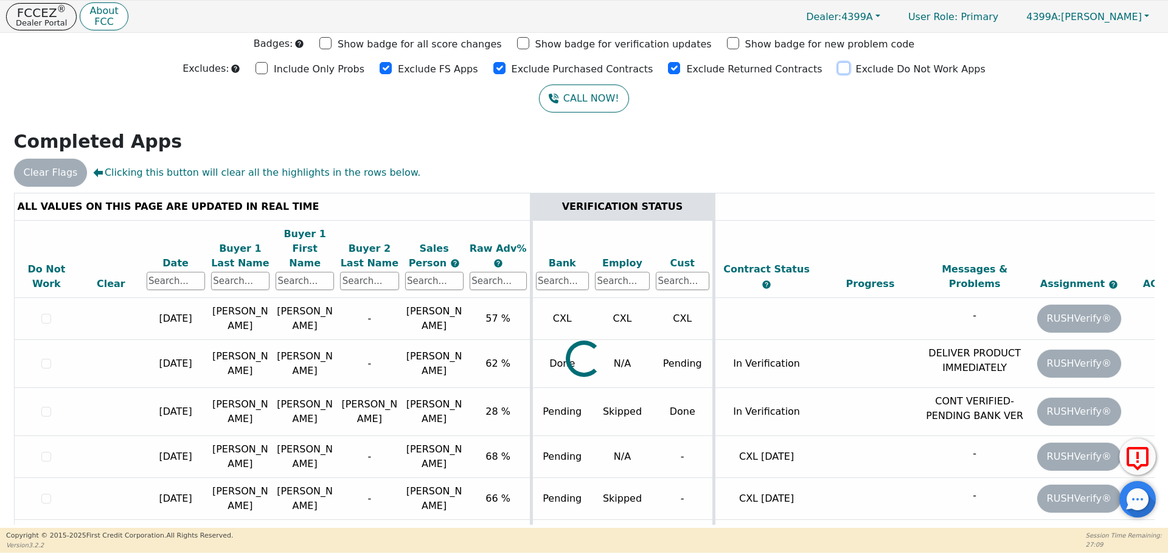
click at [838, 67] on input "Exclude Do Not Work Apps" at bounding box center [844, 68] width 12 height 12
checkbox input "true"
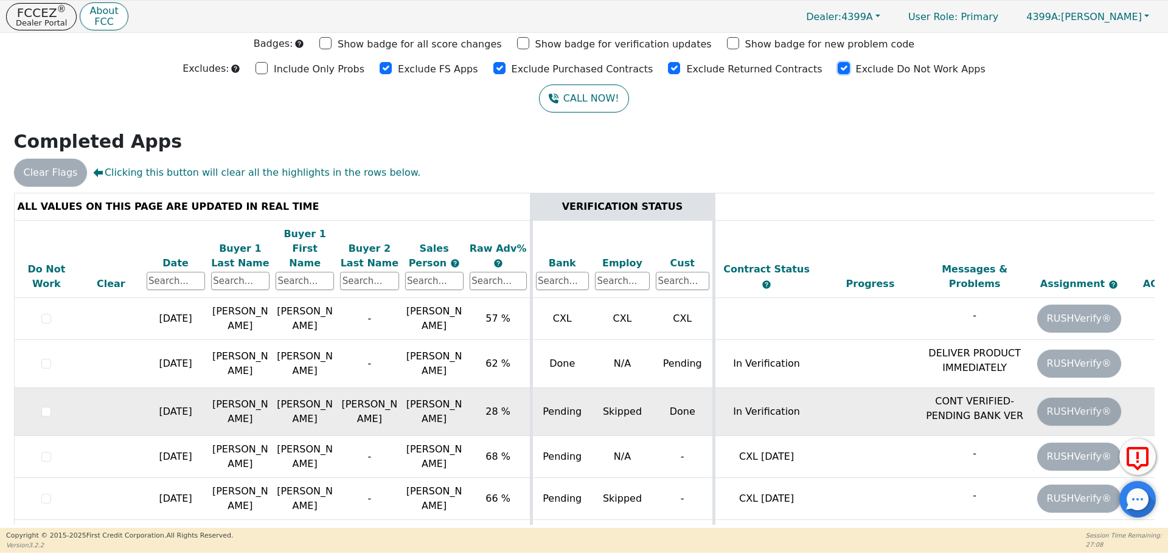
scroll to position [93, 0]
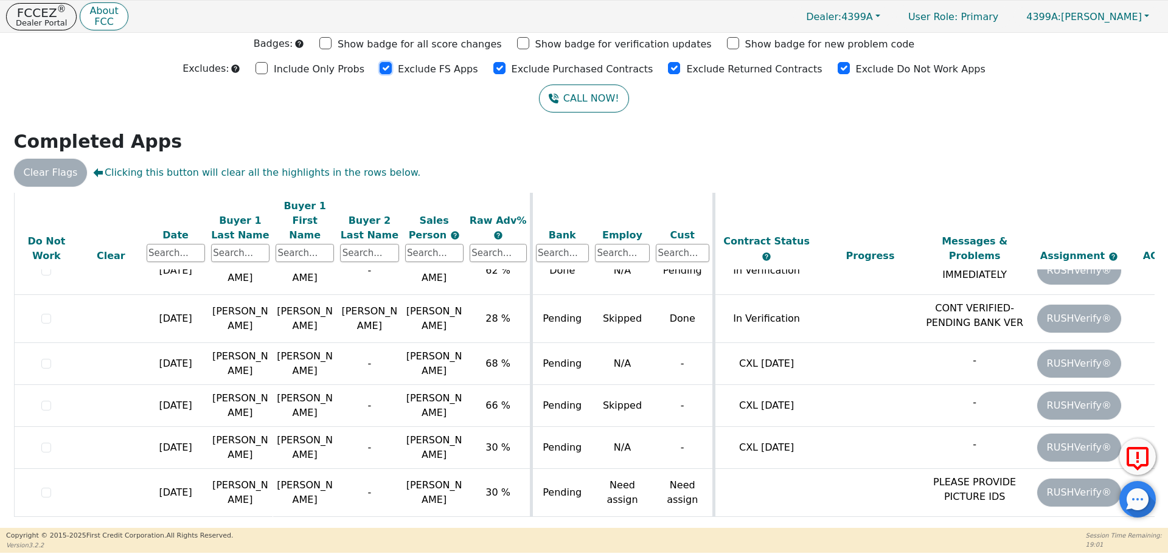
click at [392, 69] on input "Exclude FS Apps" at bounding box center [386, 68] width 12 height 12
checkbox input "true"
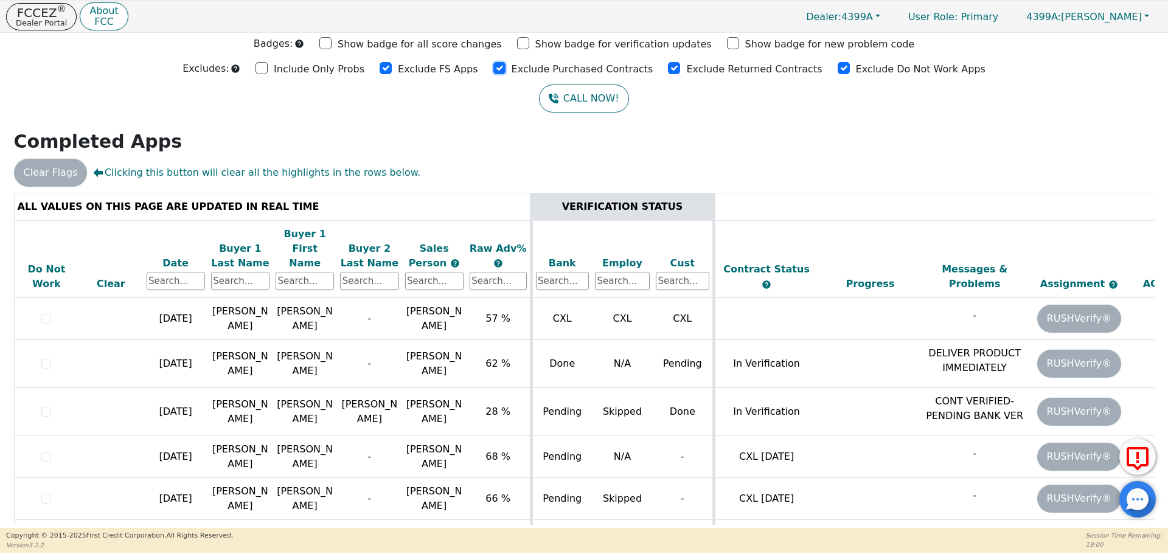
click at [504, 66] on input "Exclude Purchased Contracts" at bounding box center [499, 68] width 12 height 12
checkbox input "false"
drag, startPoint x: 504, startPoint y: 66, endPoint x: 533, endPoint y: 64, distance: 29.9
click at [515, 66] on div "Exclude Purchased Contracts" at bounding box center [573, 68] width 160 height 18
click at [668, 68] on input "Exclude Returned Contracts" at bounding box center [674, 68] width 12 height 12
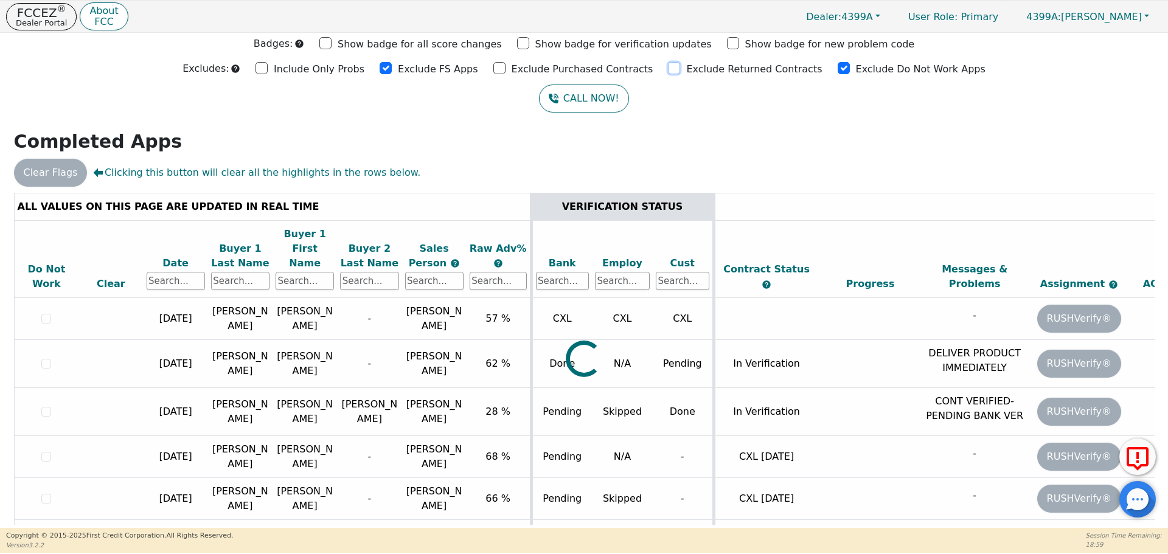
click at [668, 68] on input "Exclude Returned Contracts" at bounding box center [674, 68] width 12 height 12
checkbox input "true"
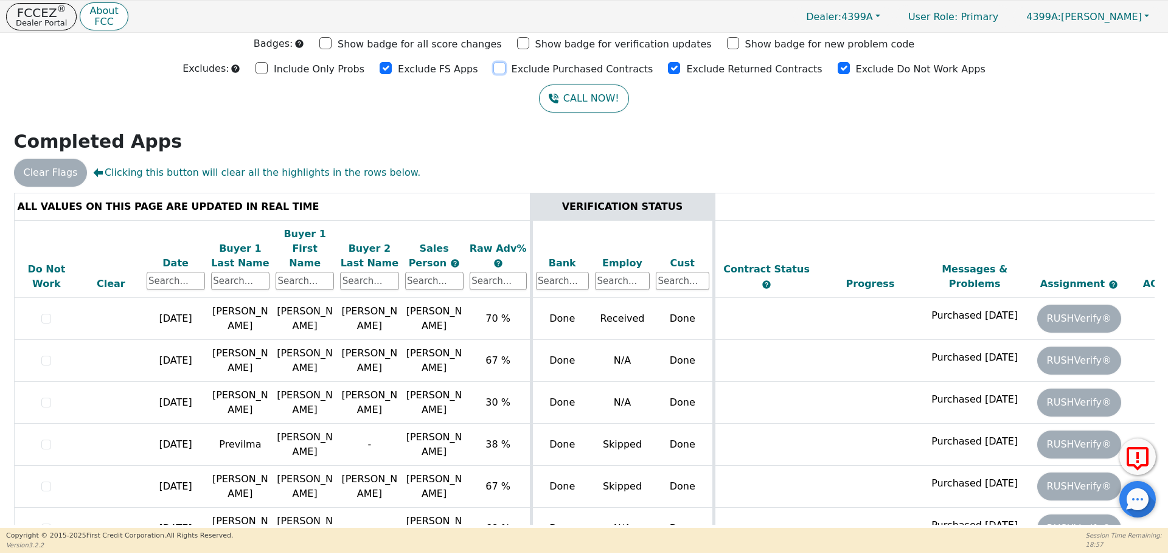
click at [505, 68] on input "Exclude Purchased Contracts" at bounding box center [499, 68] width 12 height 12
checkbox input "true"
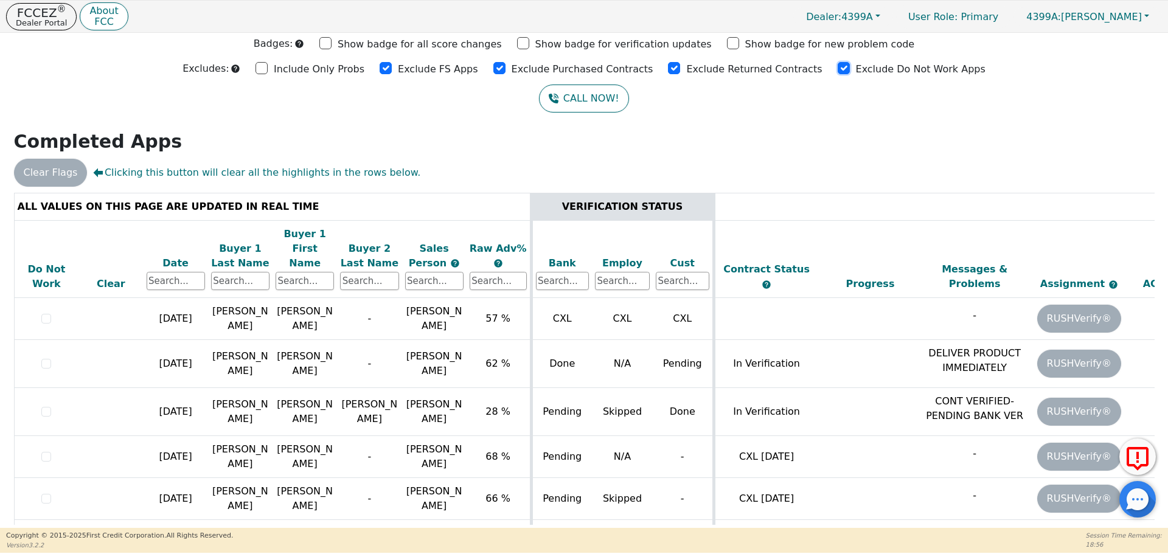
click at [838, 67] on input "Exclude Do Not Work Apps" at bounding box center [844, 68] width 12 height 12
checkbox input "true"
